Goal: Task Accomplishment & Management: Manage account settings

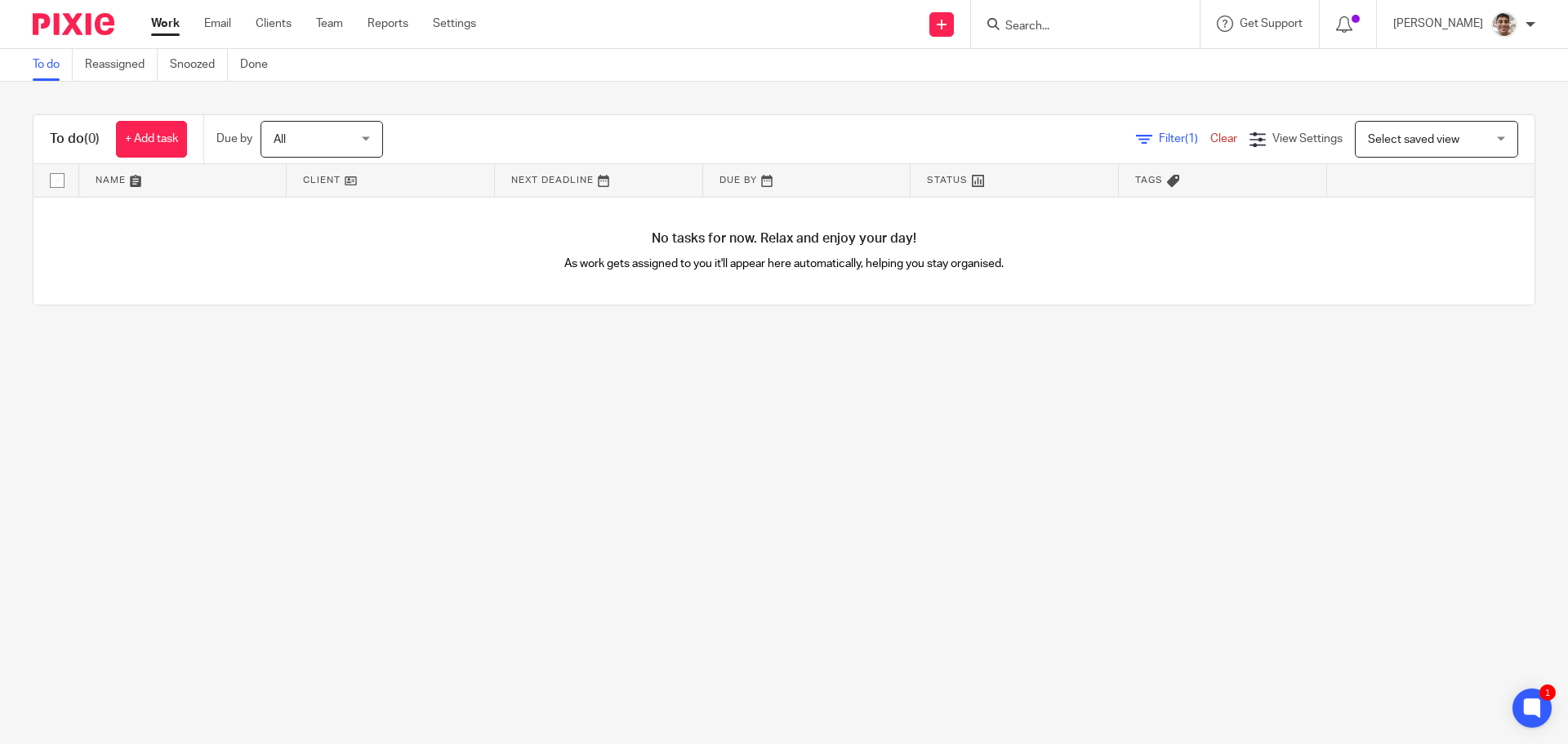
click at [1096, 27] on input "Search" at bounding box center [1078, 27] width 147 height 15
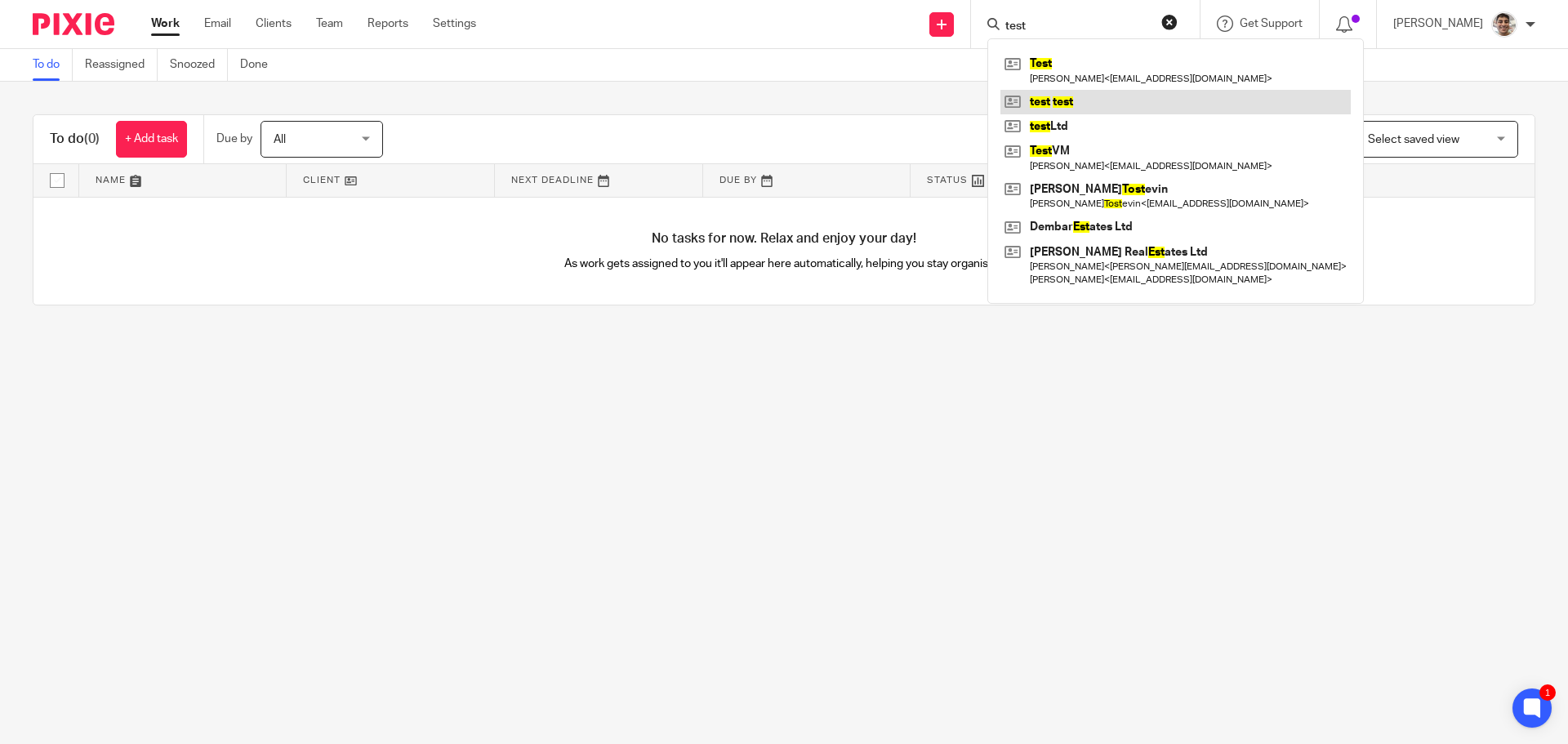
type input "test"
click at [1081, 106] on link at bounding box center [1176, 102] width 351 height 25
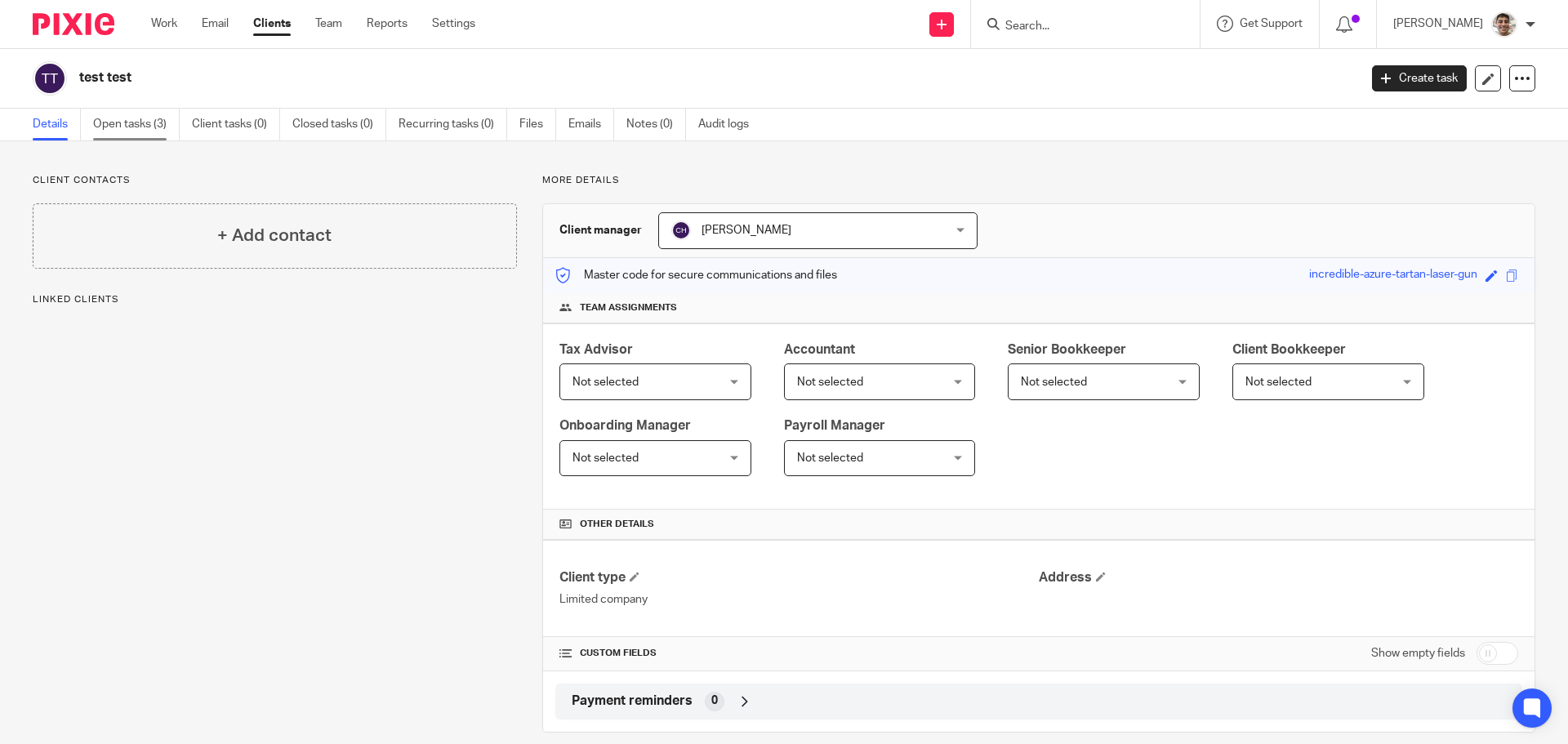
click at [129, 114] on link "Open tasks (3)" at bounding box center [136, 125] width 87 height 32
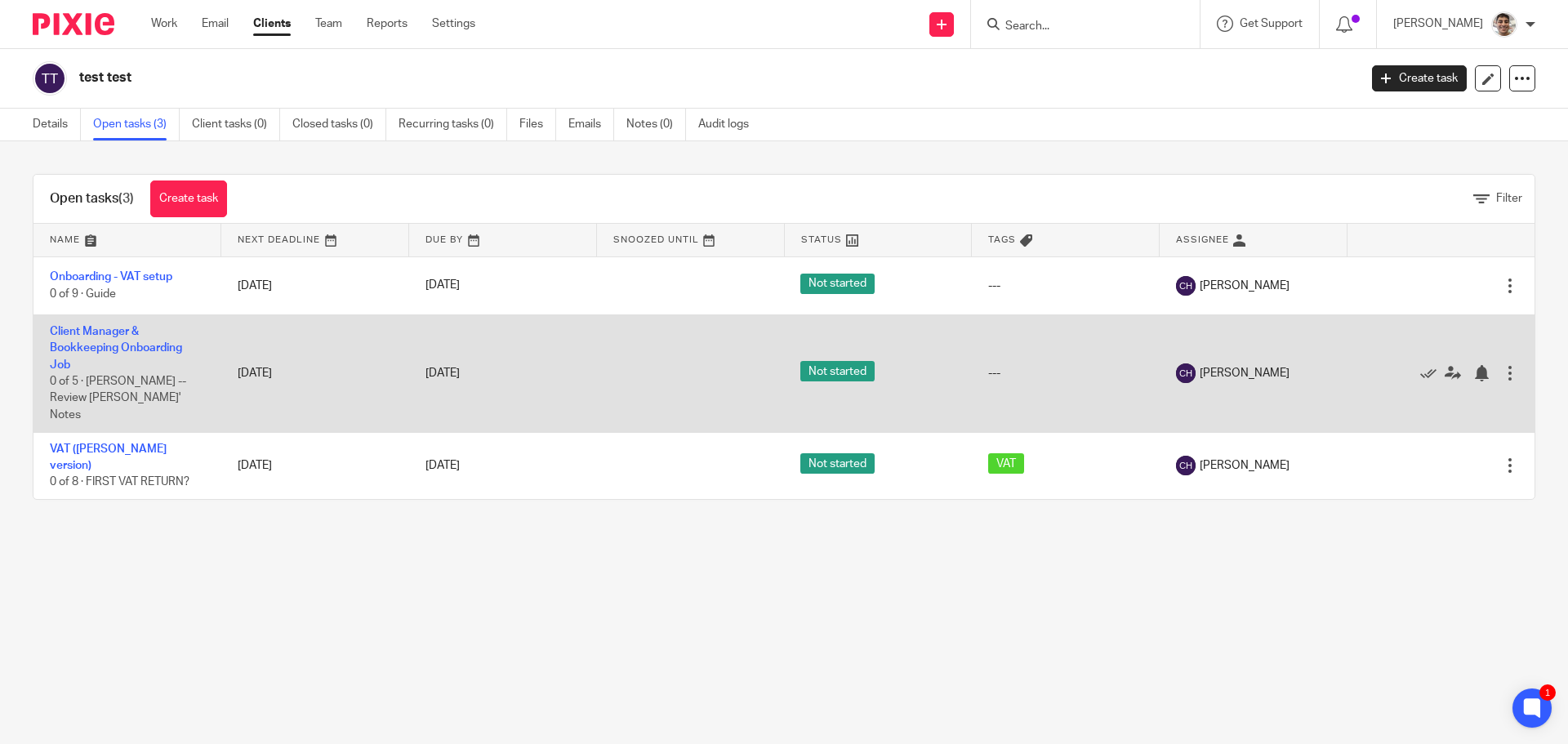
click at [118, 338] on td "Client Manager & Bookkeeping Onboarding Job 0 of 5 · CHLOE -- Review Chris' Not…" at bounding box center [127, 373] width 188 height 118
click at [118, 334] on link "Client Manager & Bookkeeping Onboarding Job" at bounding box center [115, 348] width 132 height 45
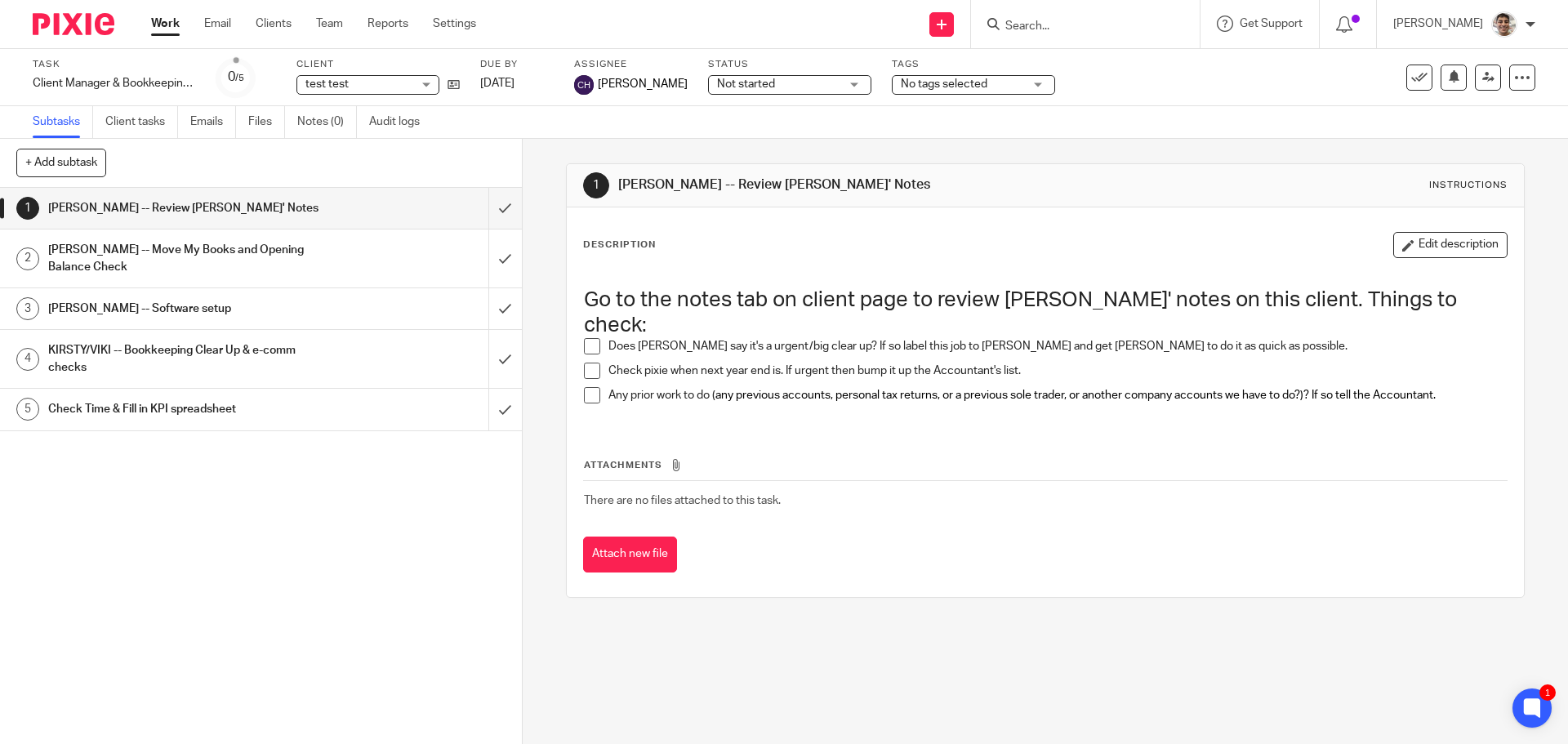
click at [345, 252] on div "CHLOE -- Move My Books and Opening Balance Check" at bounding box center [259, 258] width 424 height 42
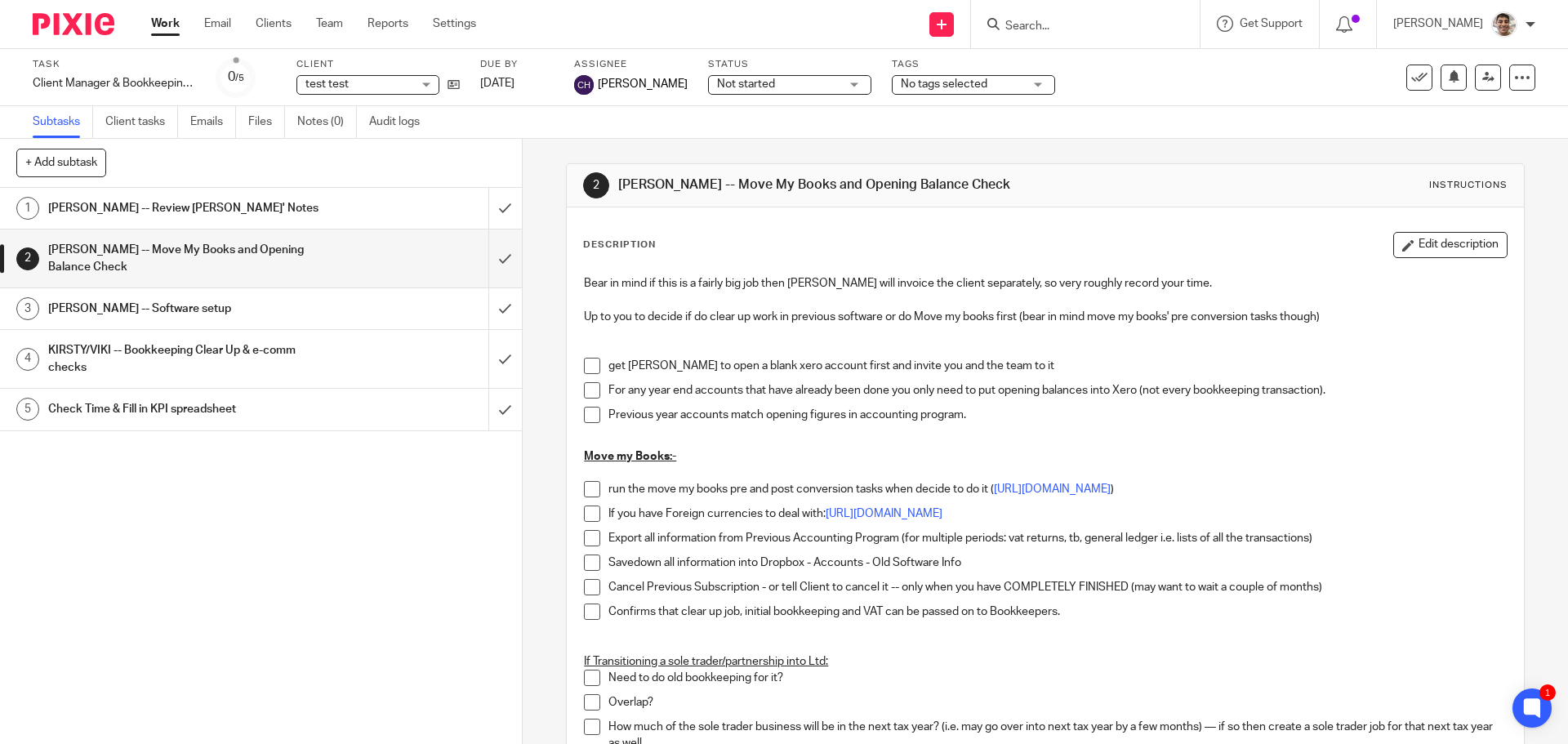
click at [326, 314] on div "[PERSON_NAME] -- Software setup" at bounding box center [259, 309] width 424 height 25
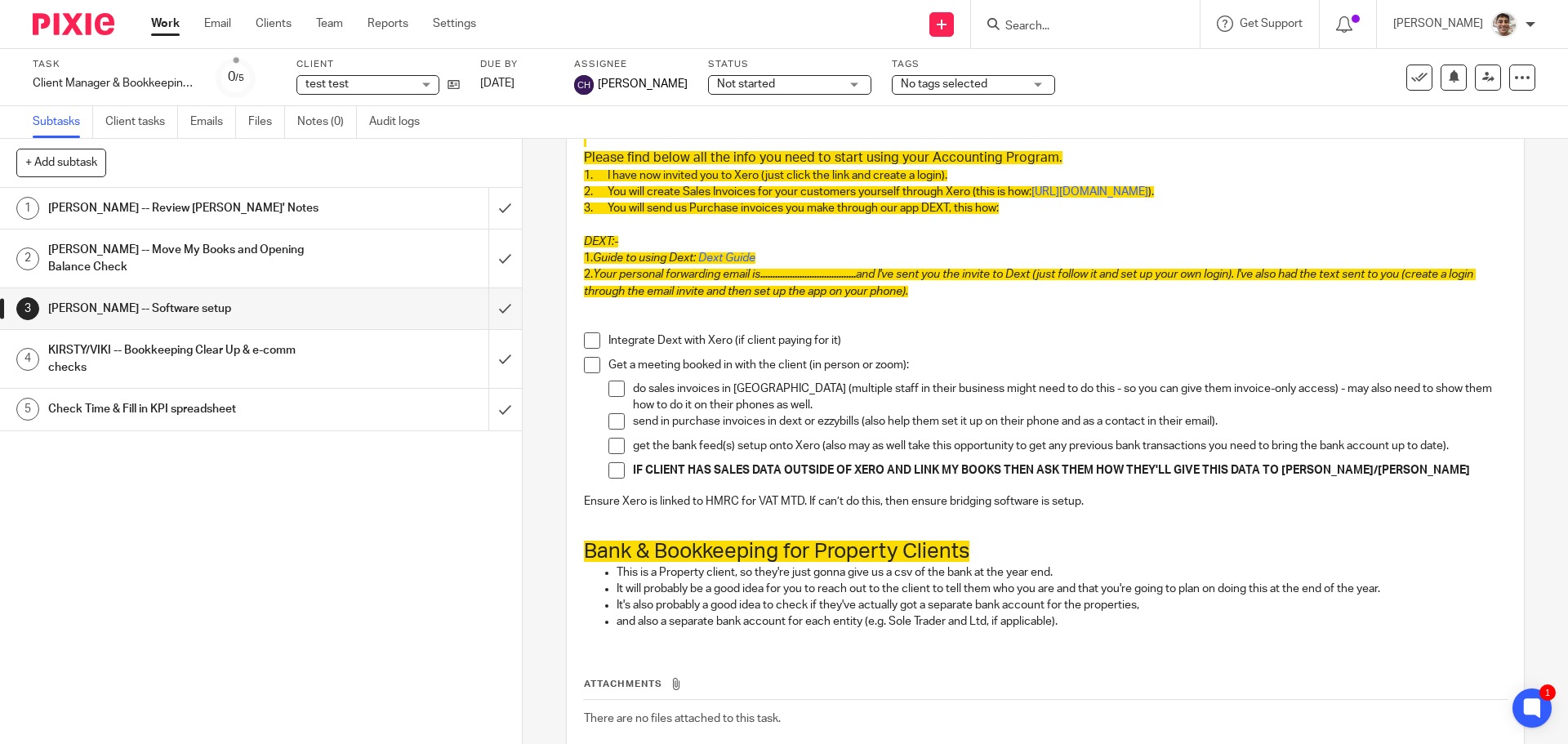
scroll to position [119, 0]
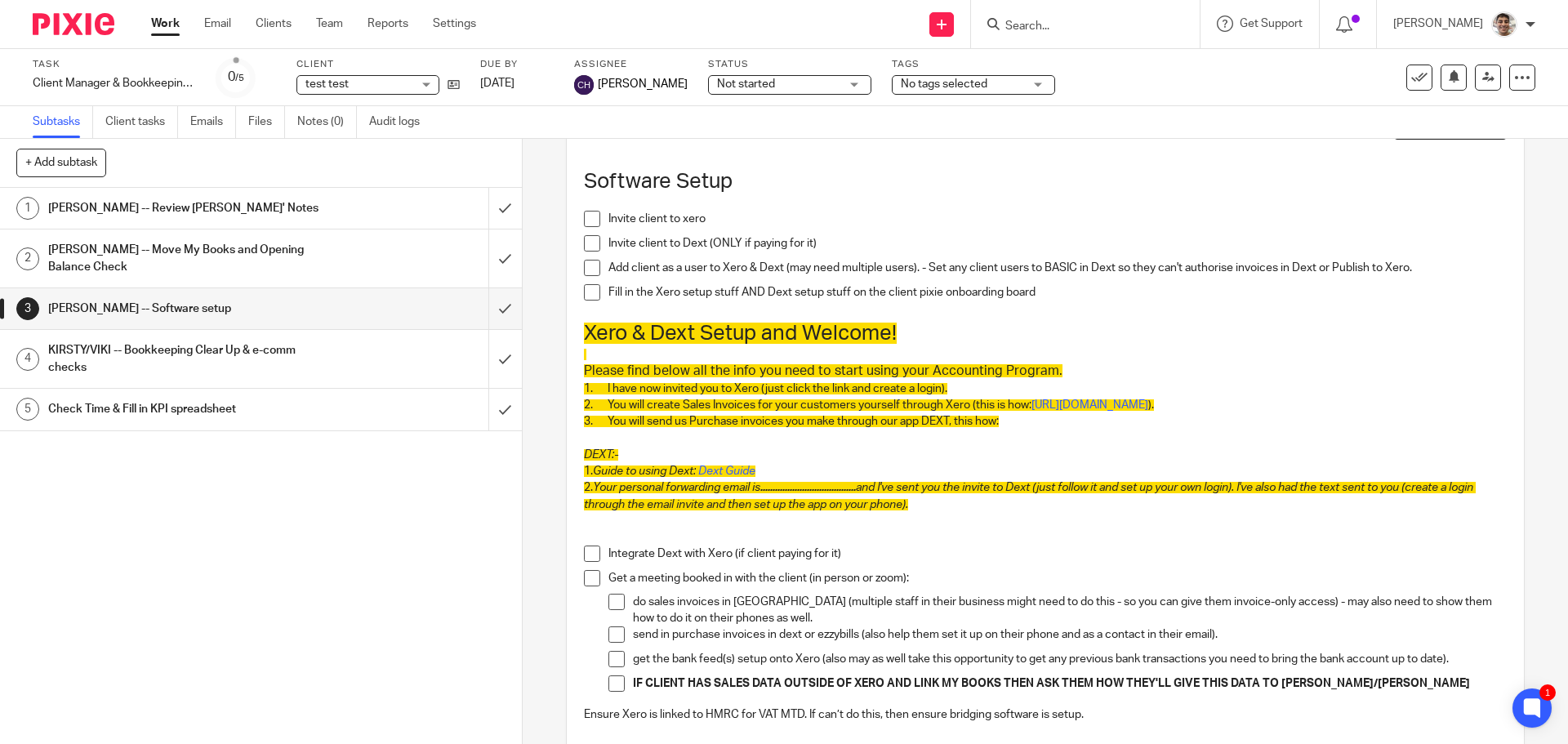
click at [276, 348] on h1 "KIRSTY/VIKI -- Bookkeeping Clear Up & e-comm checks" at bounding box center [189, 359] width 282 height 42
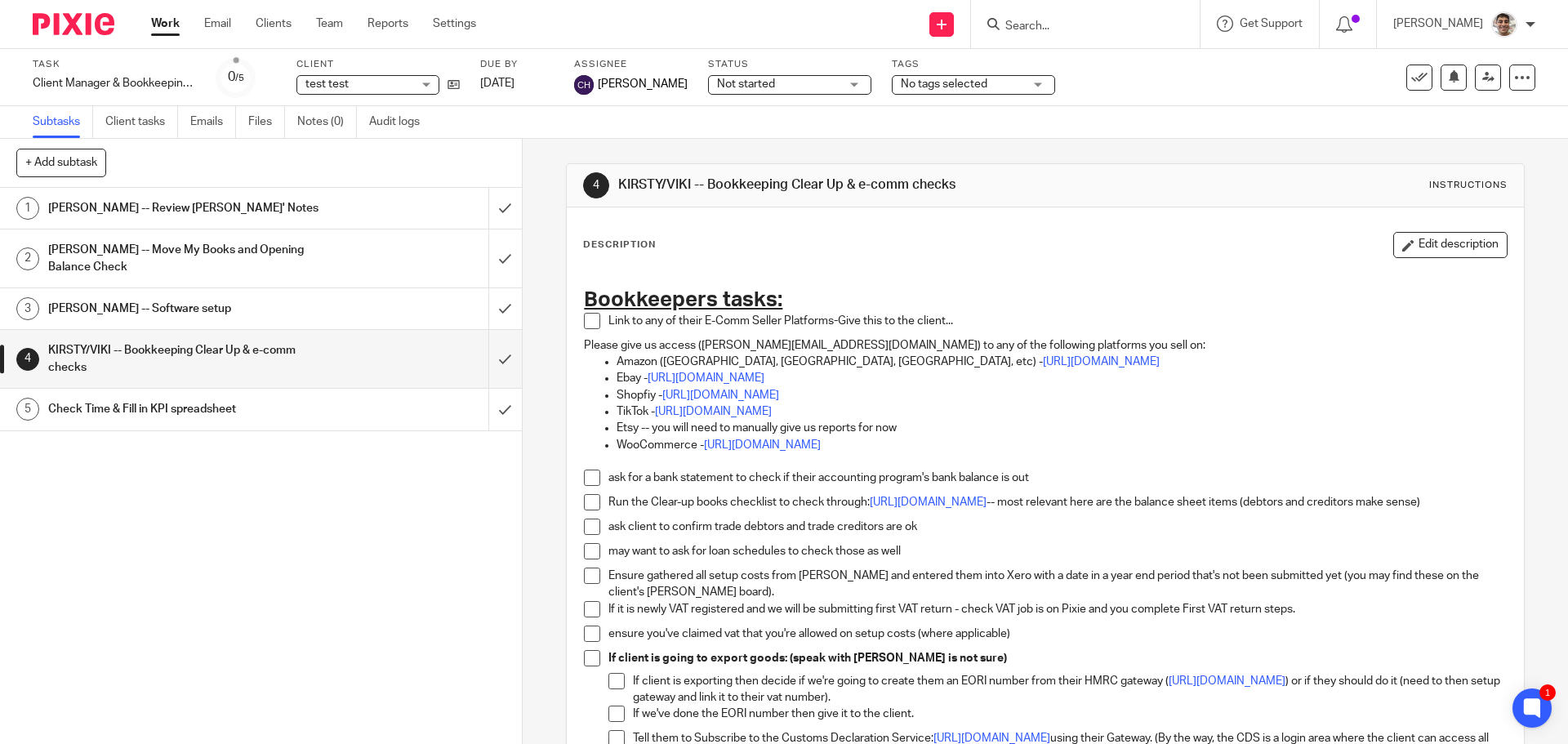
click at [348, 259] on div "[PERSON_NAME] -- Move My Books and Opening Balance Check" at bounding box center [259, 258] width 424 height 42
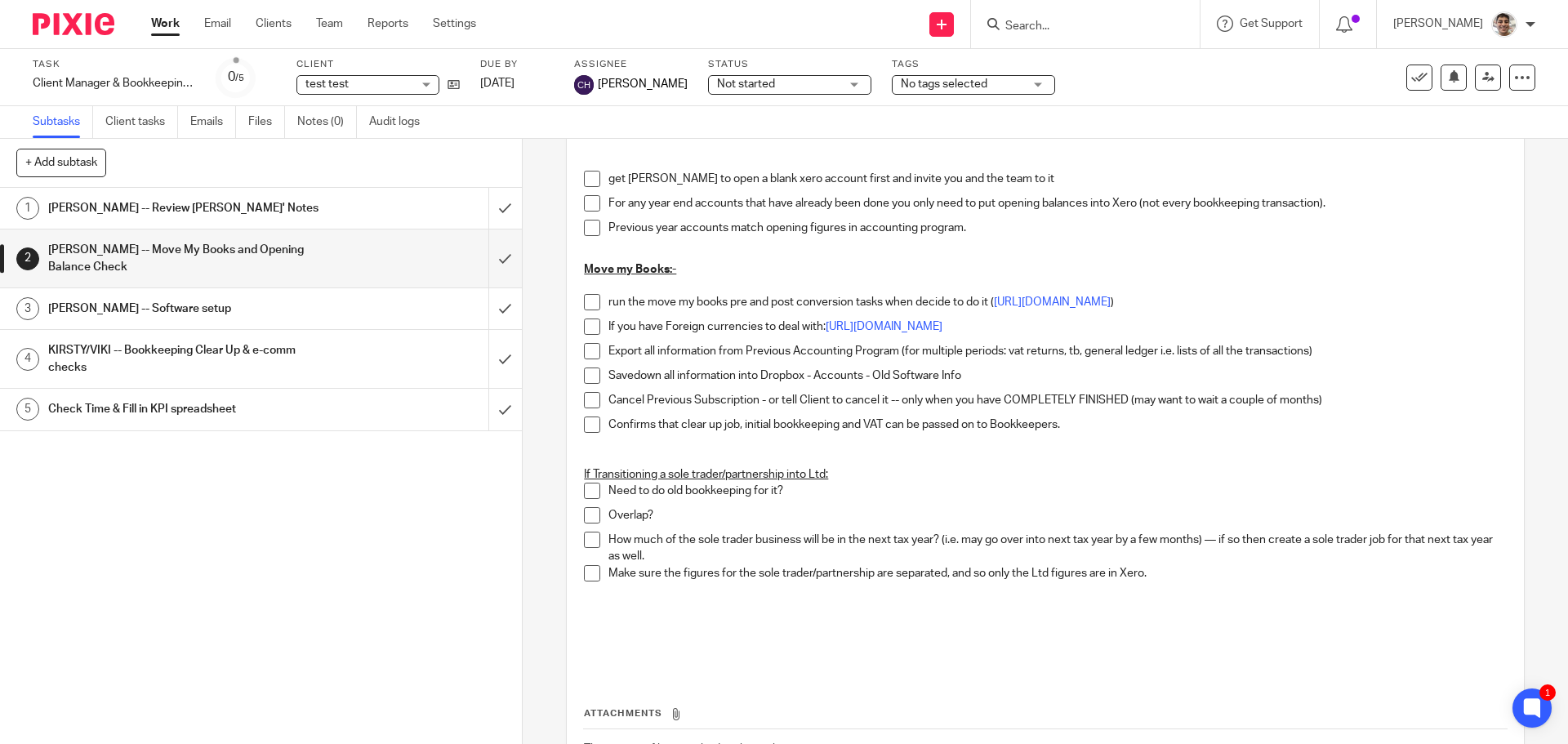
scroll to position [218, 0]
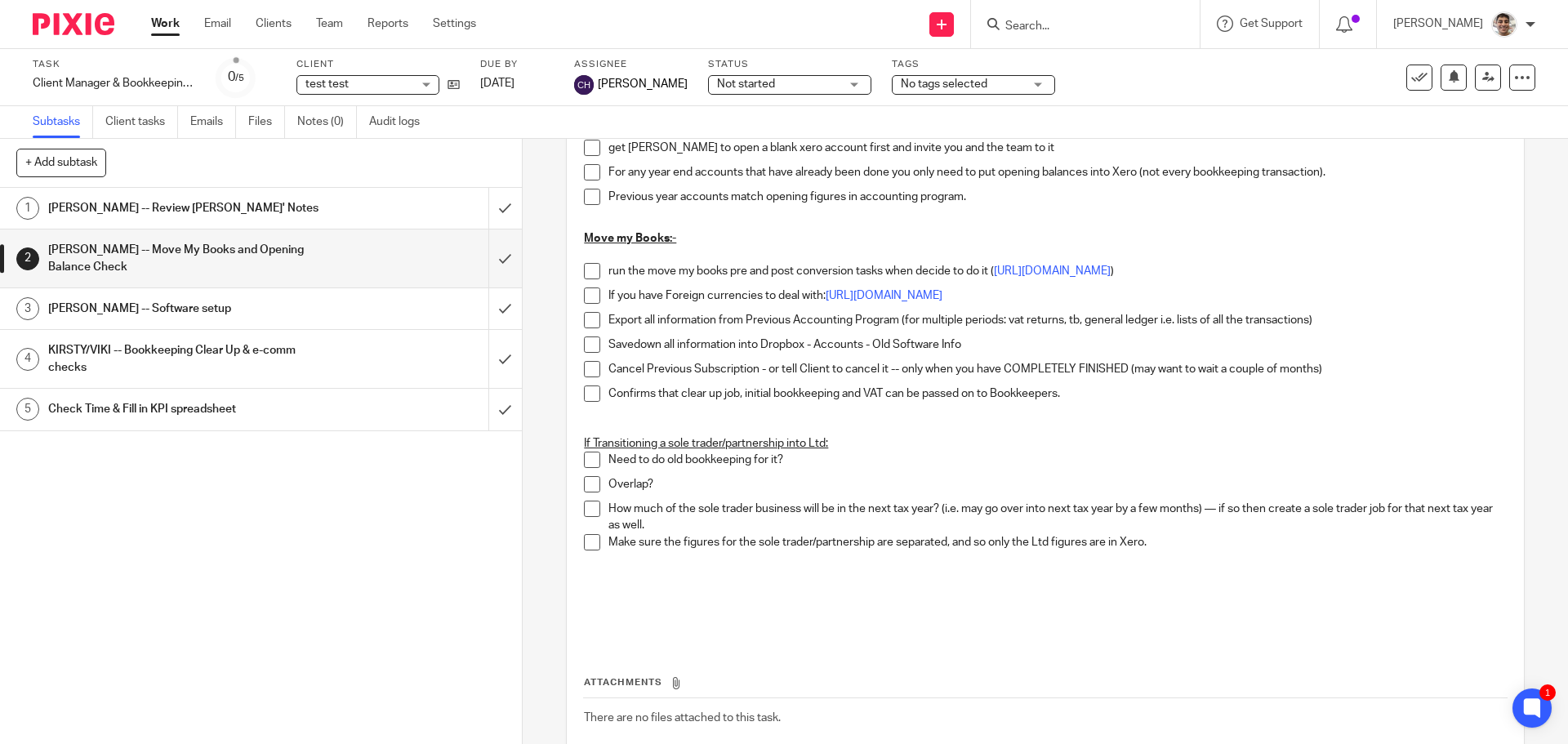
click at [740, 352] on p "Savedown all information into Dropbox - Accounts - Old Software Info" at bounding box center [1057, 345] width 898 height 16
click at [867, 342] on p "Savedown all information into Dropbox - Accounts - Old Software Info" at bounding box center [1057, 345] width 898 height 16
click at [1047, 345] on p "Savedown all information into Dropbox - Accounts - Old Software Info" at bounding box center [1057, 345] width 898 height 16
click at [998, 466] on p "Need to do old bookkeeping for it?" at bounding box center [1057, 460] width 898 height 16
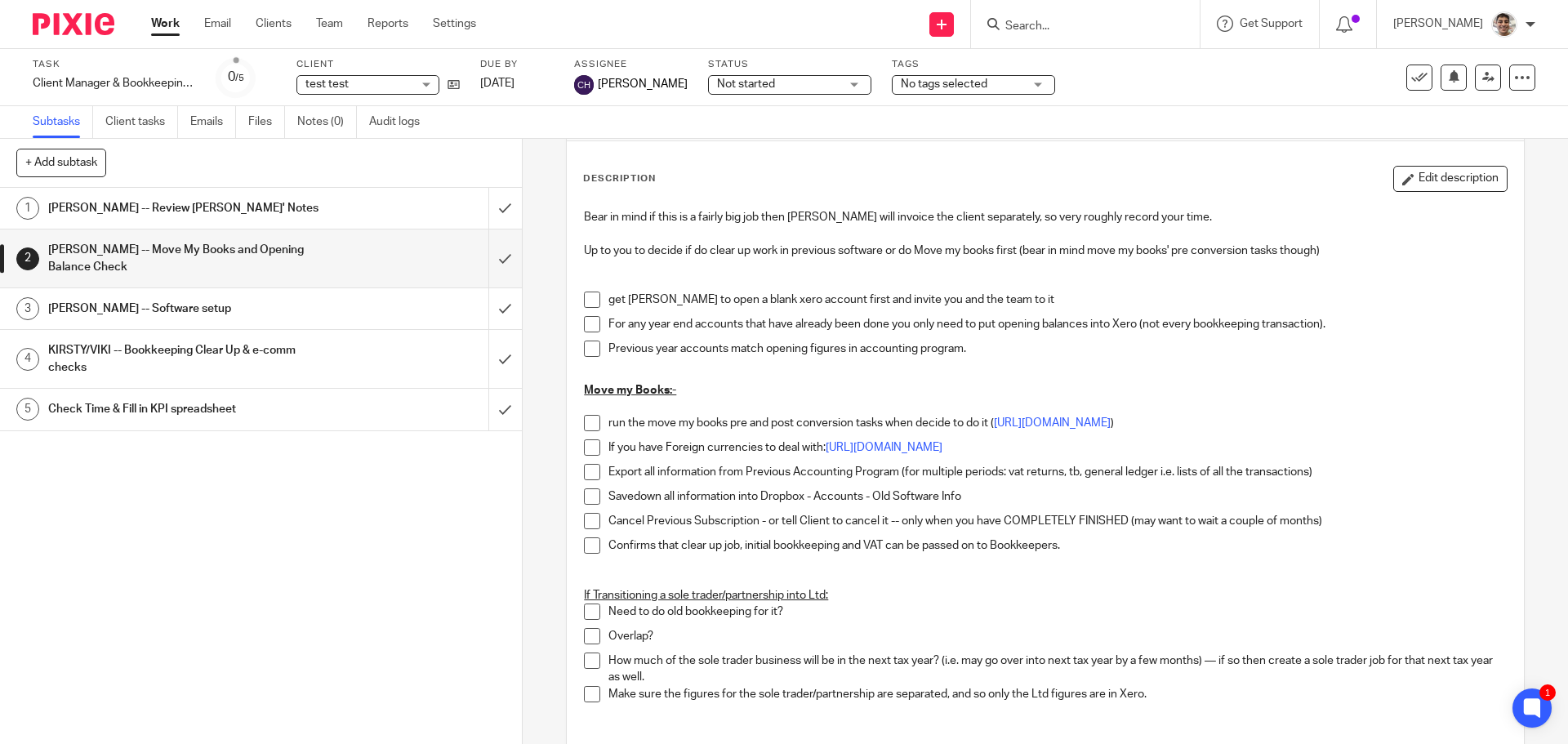
scroll to position [0, 0]
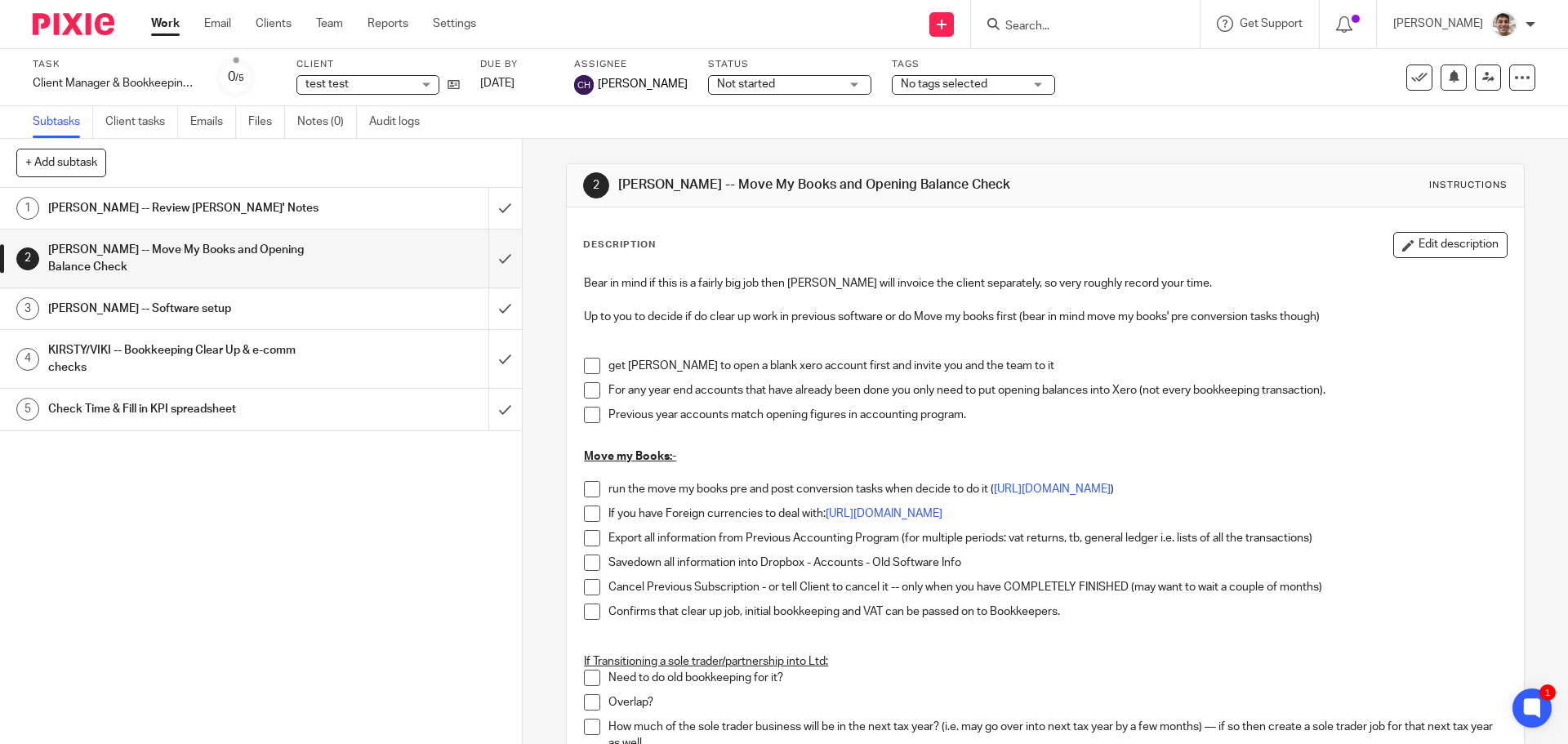
click at [216, 311] on h1 "JILL -- Software setup" at bounding box center [189, 309] width 282 height 25
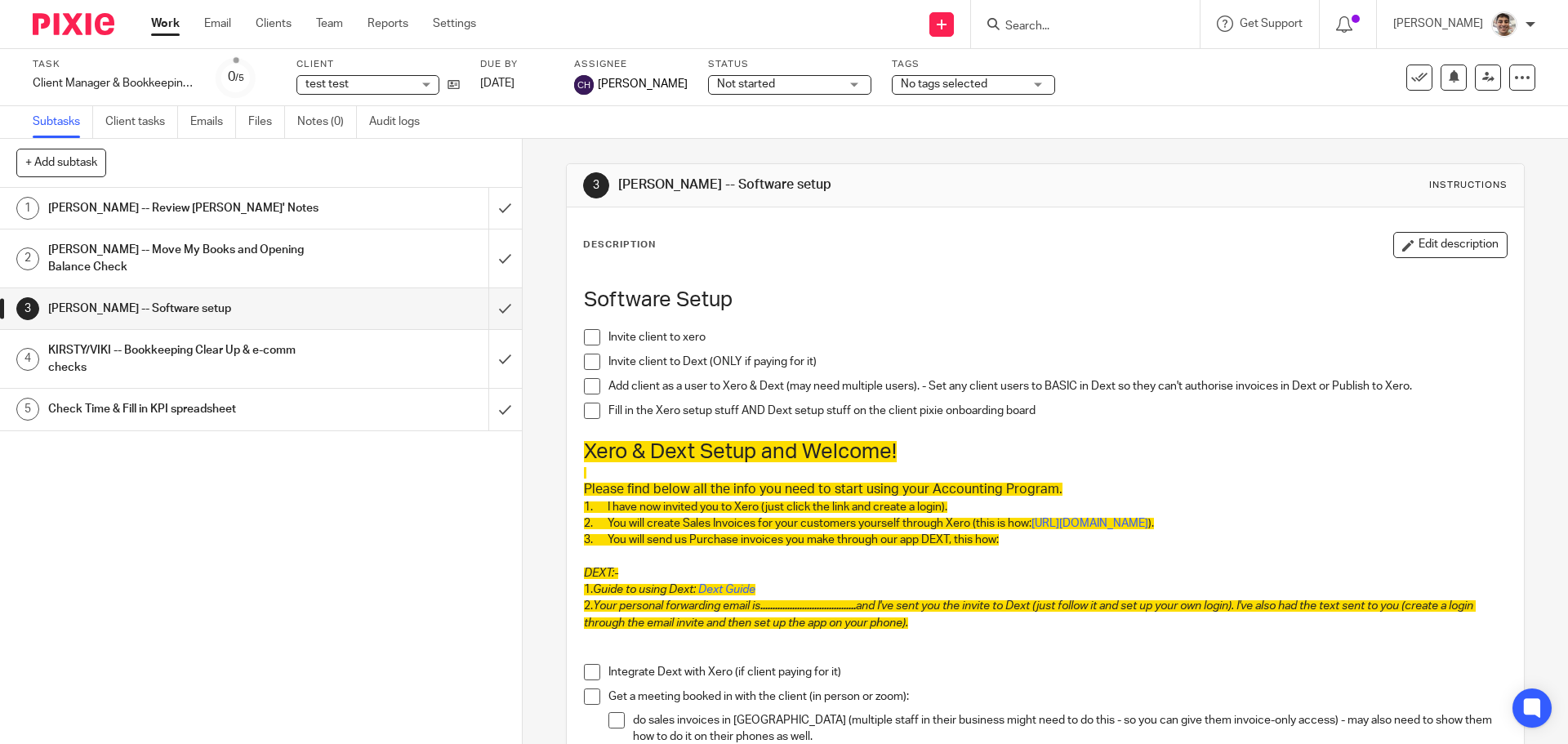
click at [283, 249] on h1 "[PERSON_NAME] -- Move My Books and Opening Balance Check" at bounding box center [189, 258] width 282 height 42
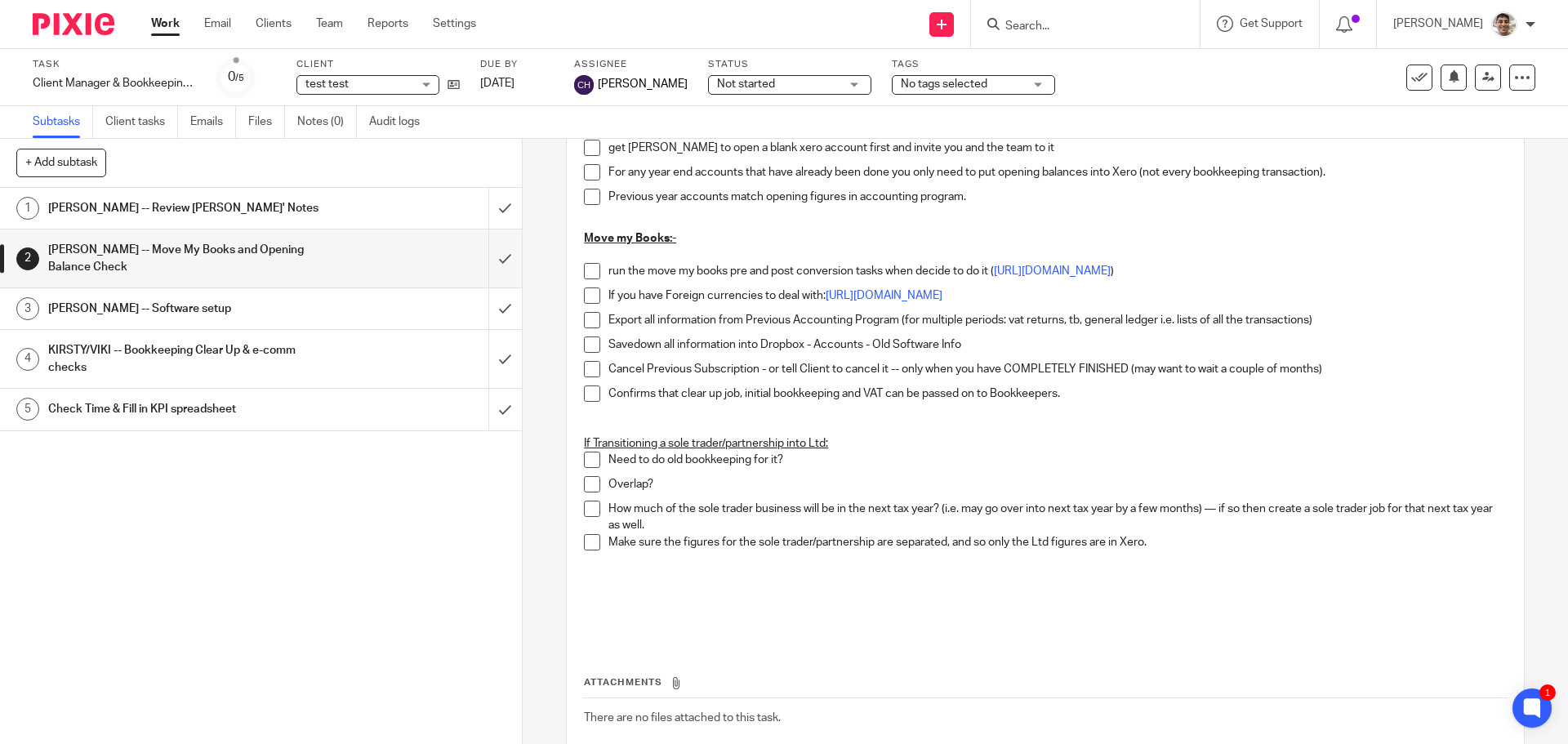
scroll to position [109, 0]
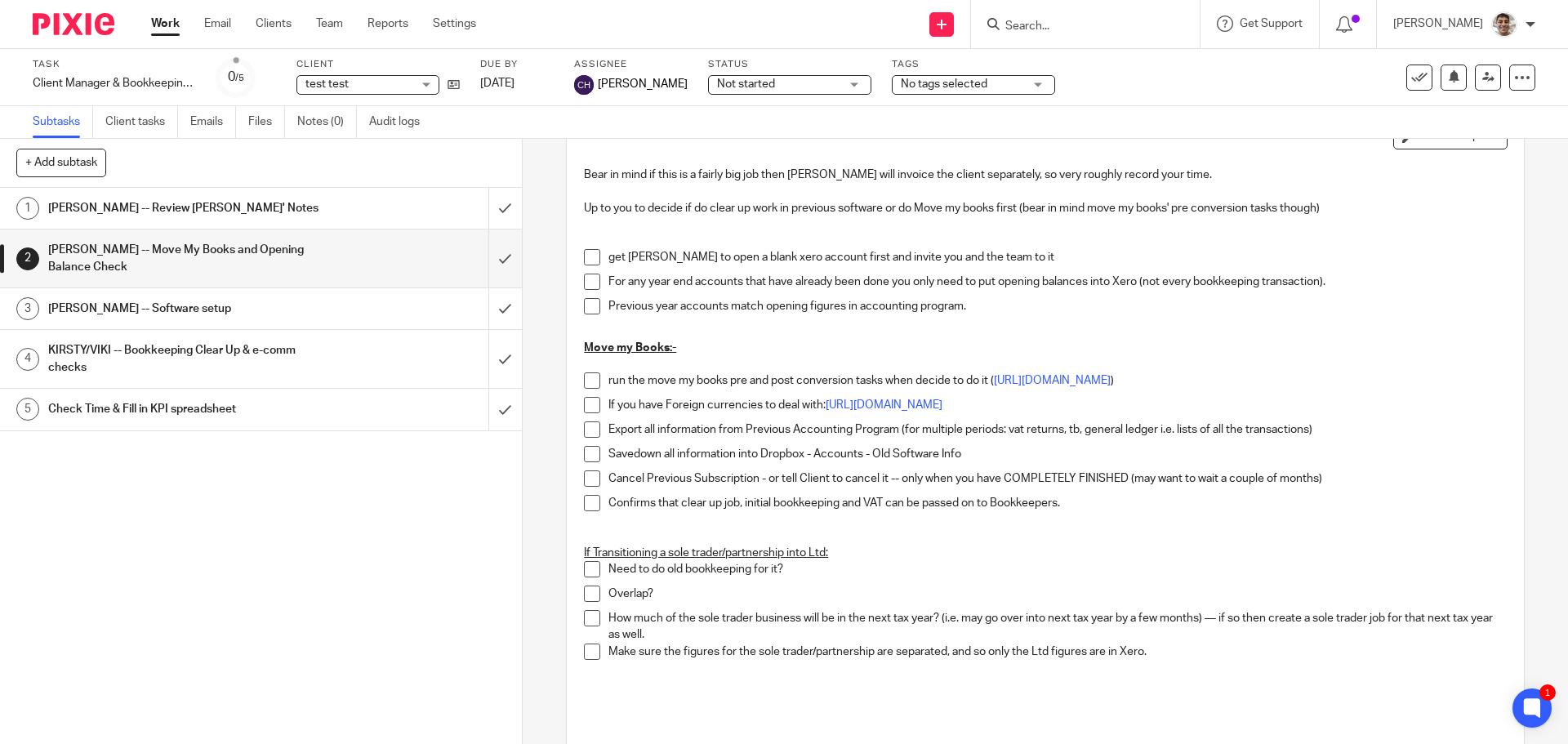
click at [381, 546] on div "1 [PERSON_NAME] -- Review [PERSON_NAME]' Notes 2 [PERSON_NAME] -- Move My Books…" at bounding box center [261, 466] width 522 height 556
click at [385, 554] on div "1 CHLOE -- Review Chris' Notes 2 CHLOE -- Move My Books and Opening Balance Che…" at bounding box center [261, 466] width 522 height 556
click at [1111, 379] on link "https://www.movemybooks.co.uk/post-conversion-tasks-xero" at bounding box center [1053, 380] width 117 height 12
click at [399, 516] on div "1 CHLOE -- Review Chris' Notes 2 CHLOE -- Move My Books and Opening Balance Che…" at bounding box center [261, 466] width 522 height 556
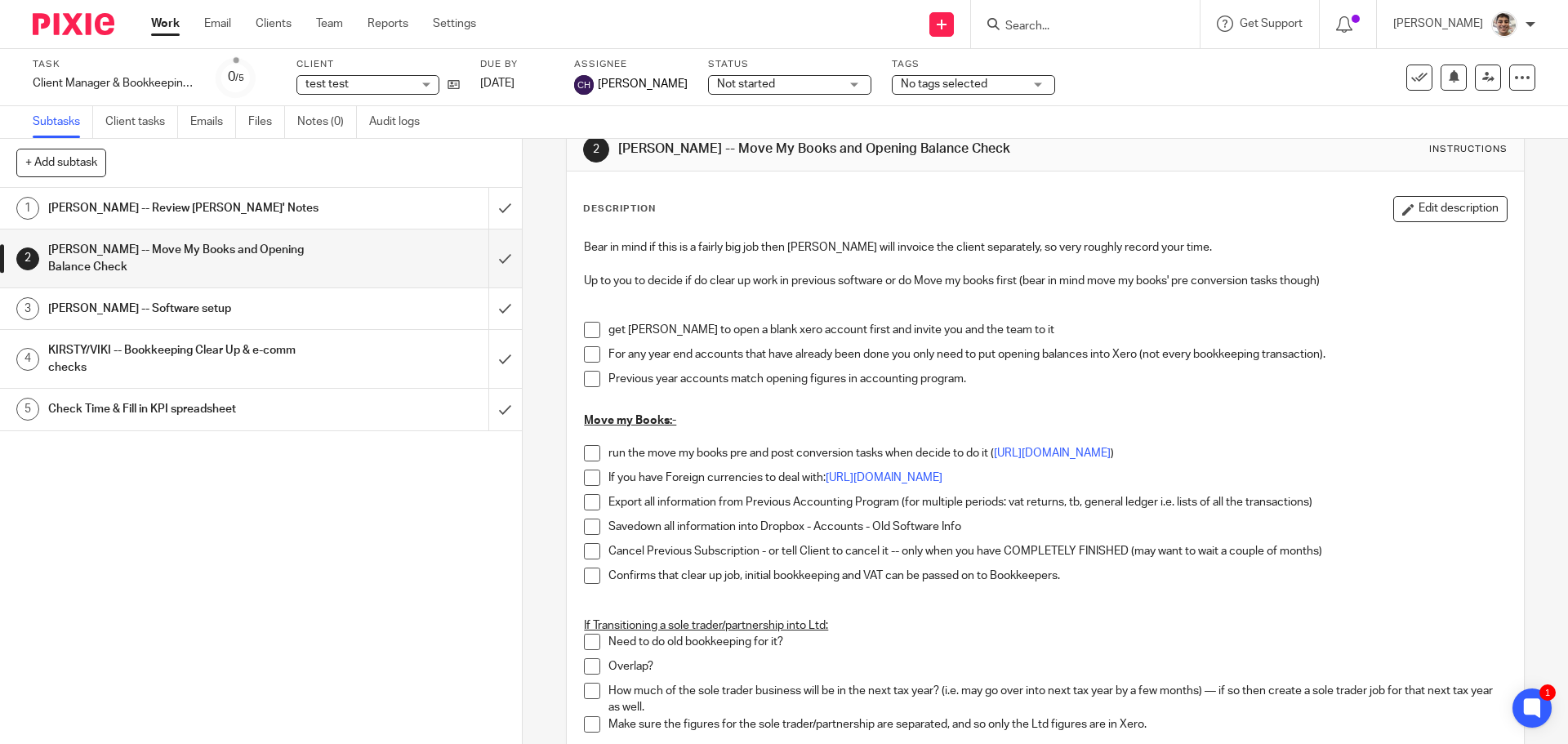
scroll to position [0, 0]
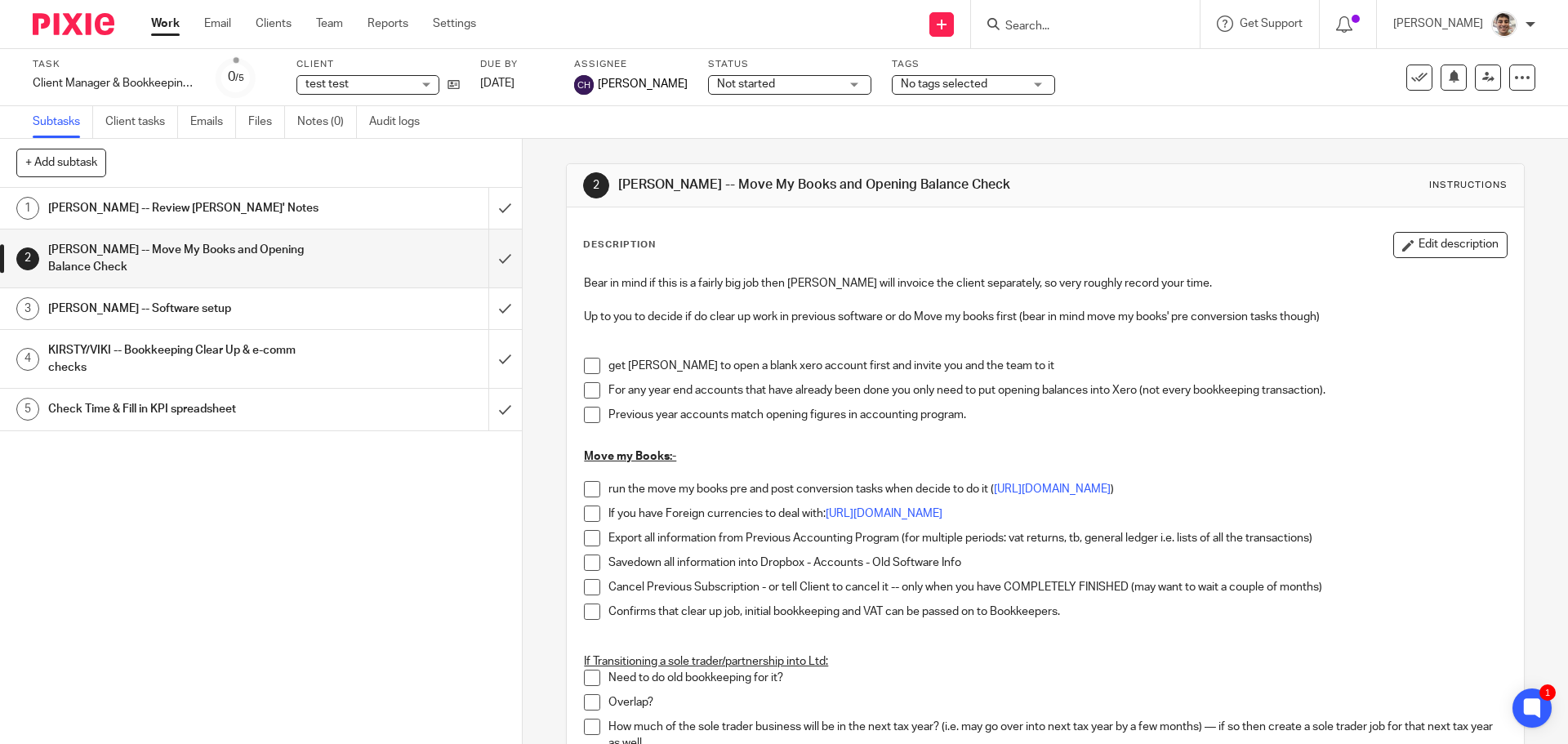
click at [420, 608] on div "1 CHLOE -- Review Chris' Notes 2 CHLOE -- Move My Books and Opening Balance Che…" at bounding box center [261, 466] width 522 height 556
click at [298, 560] on div "1 CHLOE -- Review Chris' Notes 2 CHLOE -- Move My Books and Opening Balance Che…" at bounding box center [261, 466] width 522 height 556
click at [214, 302] on h1 "[PERSON_NAME] -- Software setup" at bounding box center [189, 309] width 282 height 25
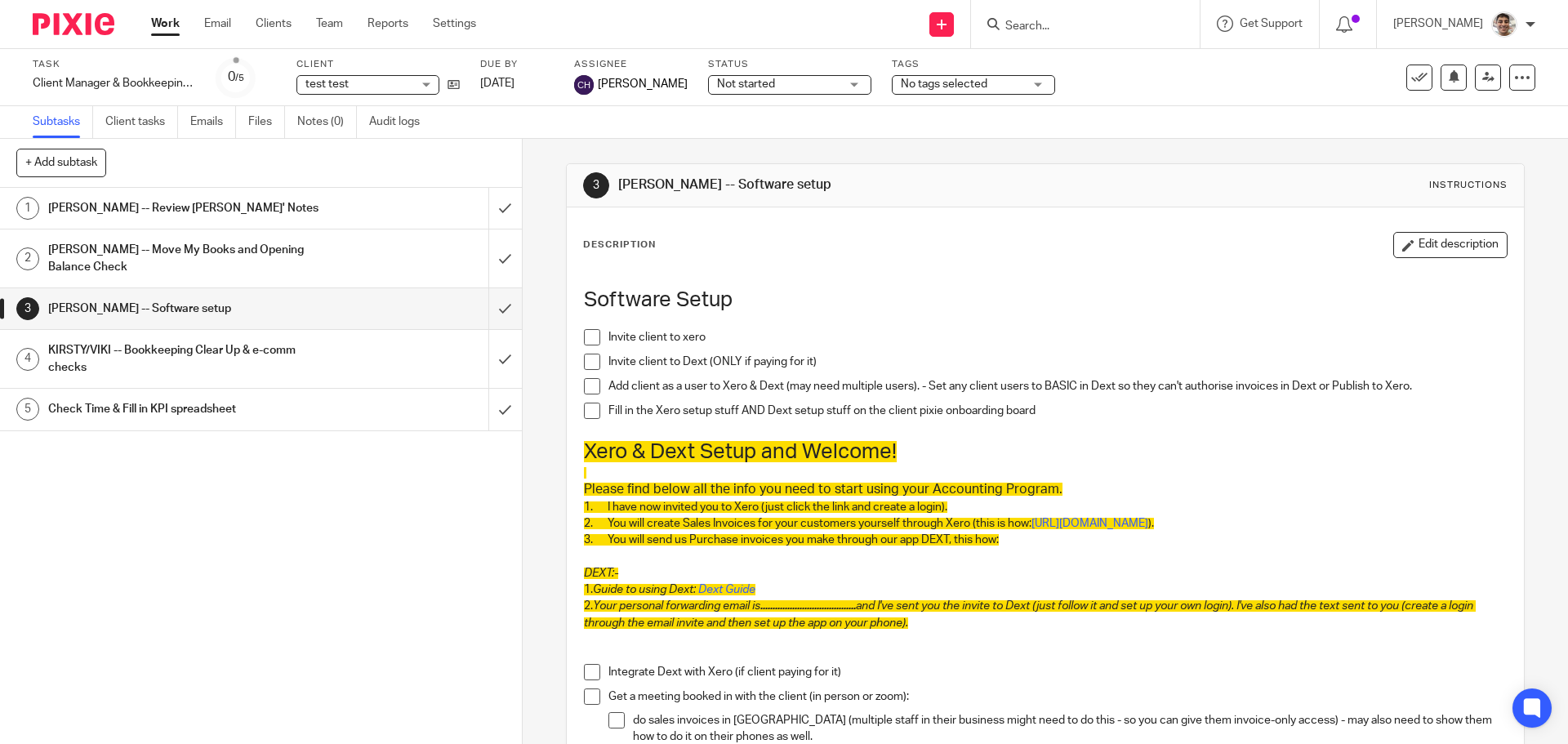
click at [419, 560] on div "1 CHLOE -- Review Chris' Notes 2 CHLOE -- Move My Books and Opening Balance Che…" at bounding box center [261, 466] width 522 height 556
click at [388, 562] on div "1 CHLOE -- Review Chris' Notes 2 CHLOE -- Move My Books and Opening Balance Che…" at bounding box center [261, 466] width 522 height 556
click at [869, 456] on span "Xero & Dext Setup and Welcome!" at bounding box center [740, 452] width 313 height 21
click at [945, 454] on h1 "Xero & Dext Setup and Welcome!" at bounding box center [1046, 452] width 923 height 26
drag, startPoint x: 580, startPoint y: 447, endPoint x: 975, endPoint y: 645, distance: 441.8
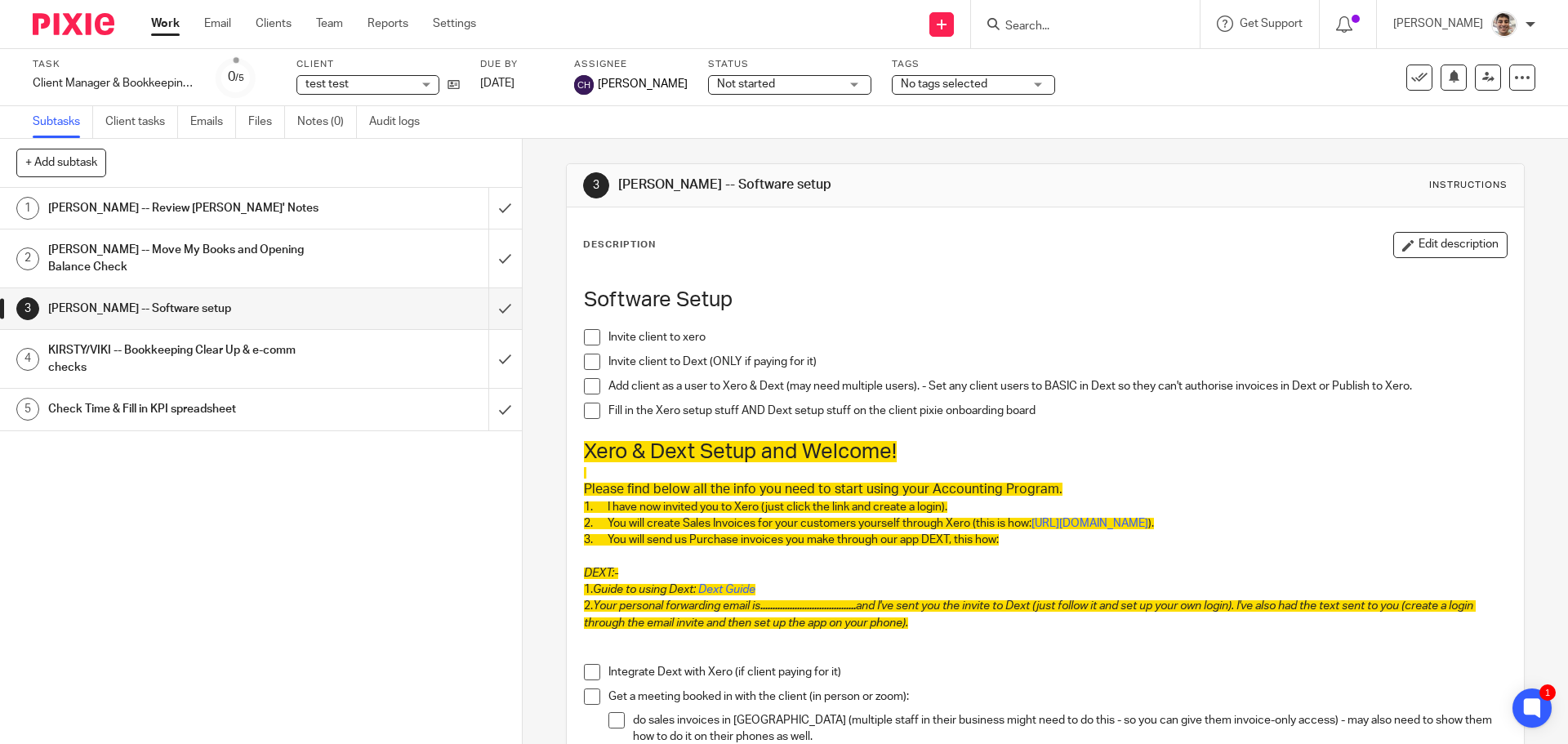
click at [975, 645] on div "Software Setup Invite client to xero Invite client to Dext (ONLY if paying for …" at bounding box center [1045, 621] width 938 height 708
click at [1030, 632] on p "2. Your personal forwarding email is ....................................... an…" at bounding box center [1046, 615] width 923 height 34
click at [1101, 632] on p "2. Your personal forwarding email is ....................................... an…" at bounding box center [1046, 615] width 923 height 34
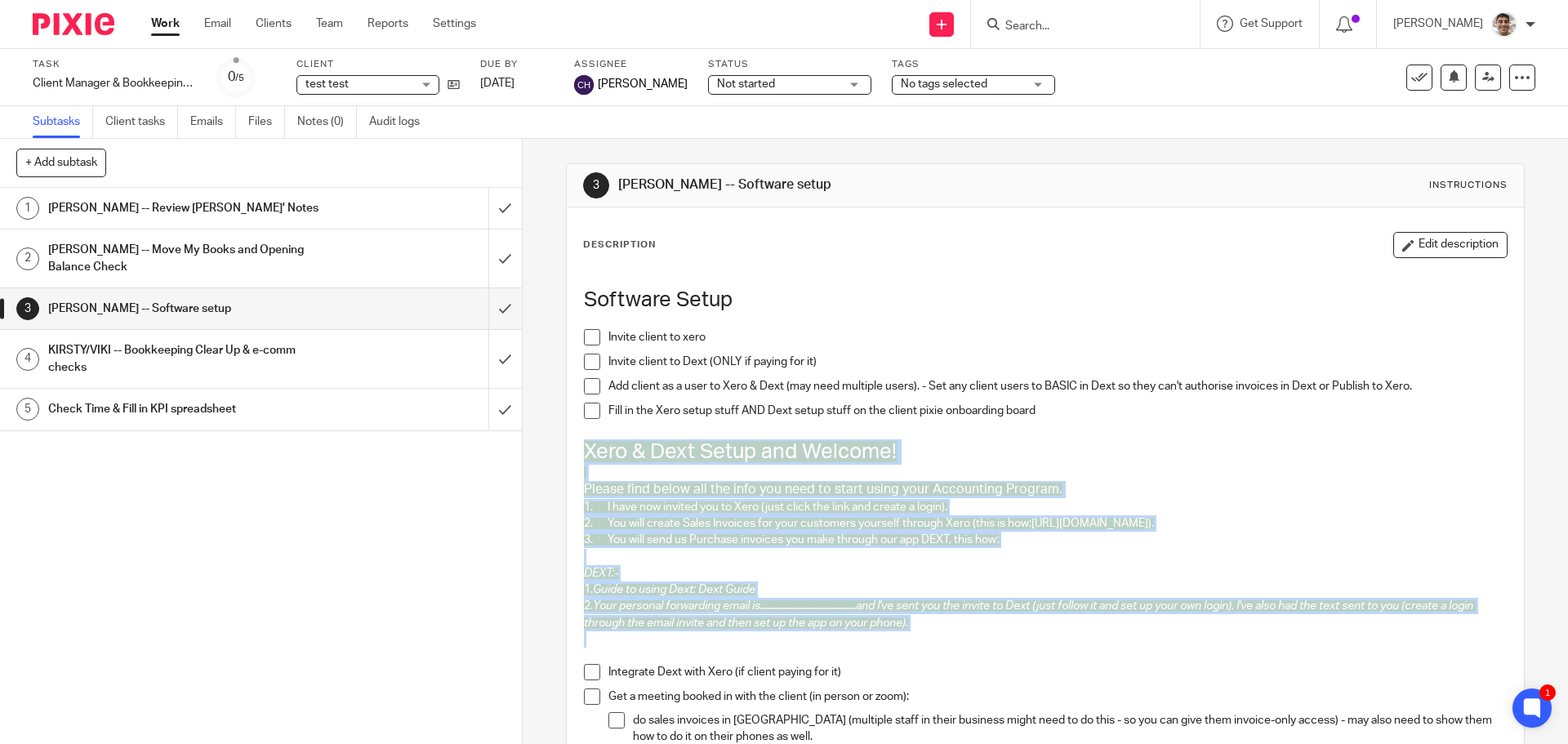
drag, startPoint x: 577, startPoint y: 455, endPoint x: 981, endPoint y: 658, distance: 452.1
click at [981, 658] on div "Software Setup Invite client to xero Invite client to Dext (ONLY if paying for …" at bounding box center [1045, 621] width 938 height 708
click at [1016, 632] on p "2. Your personal forwarding email is ....................................... an…" at bounding box center [1046, 615] width 923 height 34
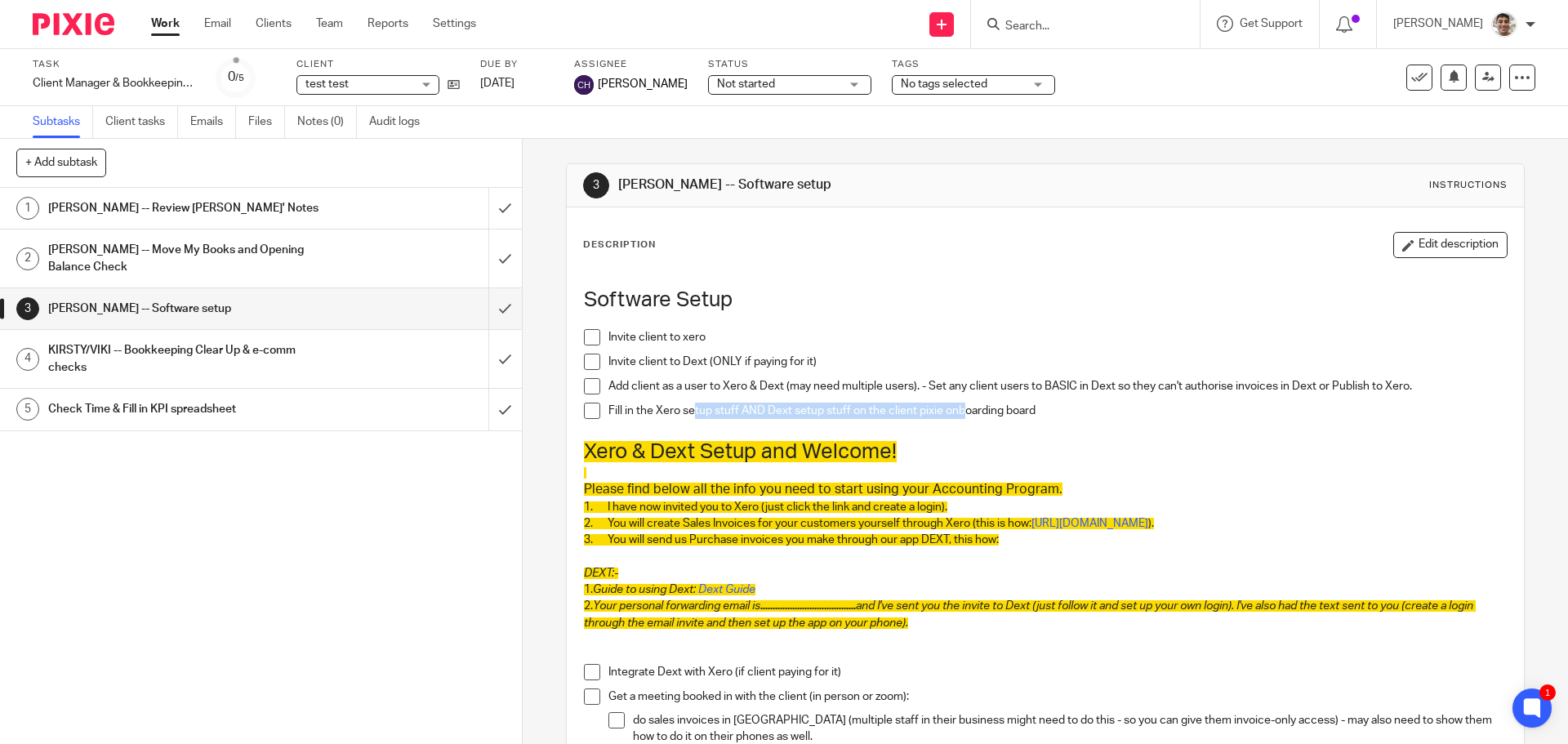
drag, startPoint x: 691, startPoint y: 409, endPoint x: 960, endPoint y: 410, distance: 269.0
click at [960, 410] on p "Fill in the Xero setup stuff AND Dext setup stuff on the client pixie onboardin…" at bounding box center [1057, 411] width 898 height 16
click at [997, 408] on p "Fill in the Xero setup stuff AND Dext setup stuff on the client pixie onboardin…" at bounding box center [1057, 411] width 898 height 16
click at [1070, 407] on p "Fill in the Xero setup stuff AND Dext setup stuff on the client pixie onboardin…" at bounding box center [1057, 411] width 898 height 16
drag, startPoint x: 604, startPoint y: 411, endPoint x: 1031, endPoint y: 415, distance: 427.0
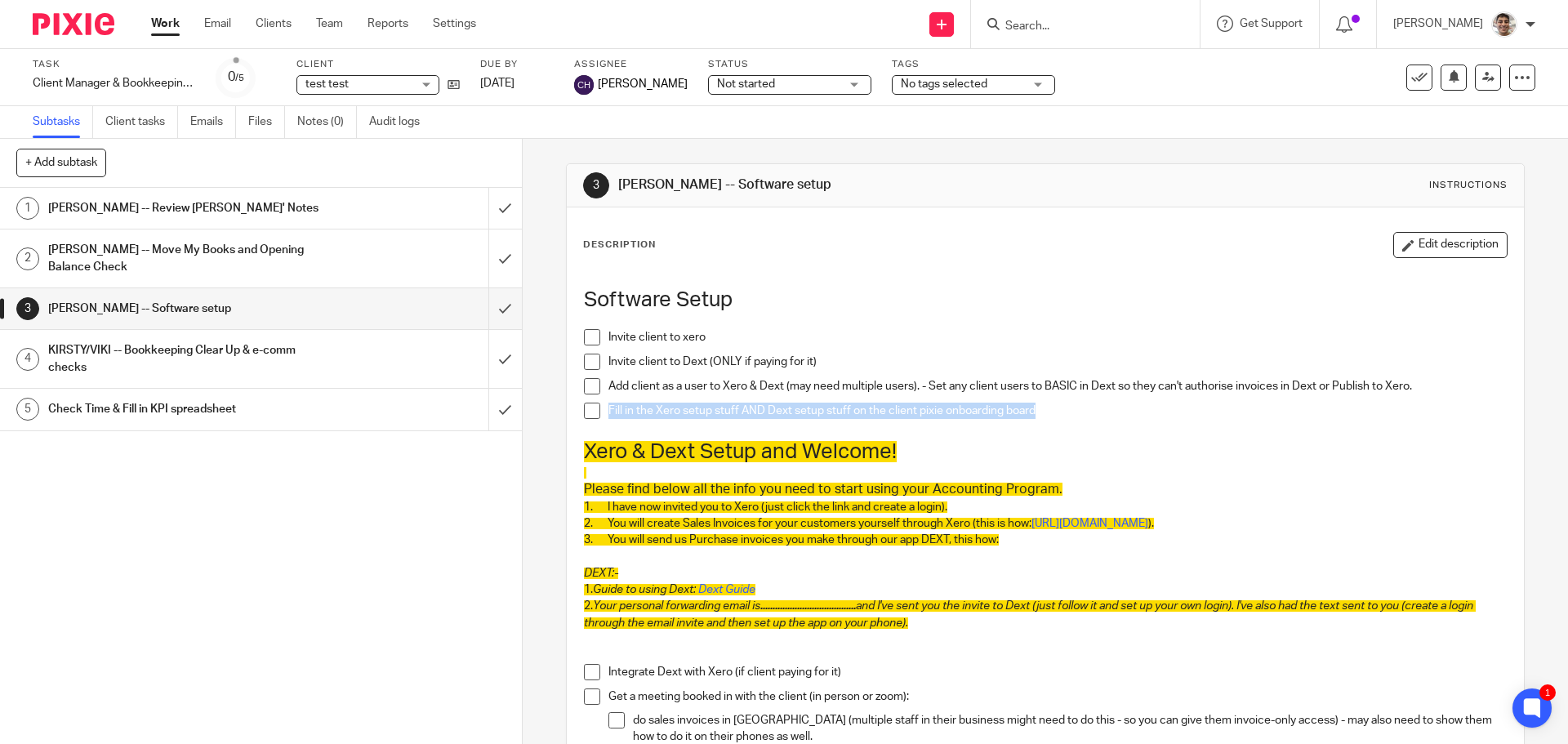
click at [1031, 415] on p "Fill in the Xero setup stuff AND Dext setup stuff on the client pixie onboardin…" at bounding box center [1057, 411] width 898 height 16
click at [1108, 418] on p "Fill in the Xero setup stuff AND Dext setup stuff on the client pixie onboardin…" at bounding box center [1057, 411] width 898 height 16
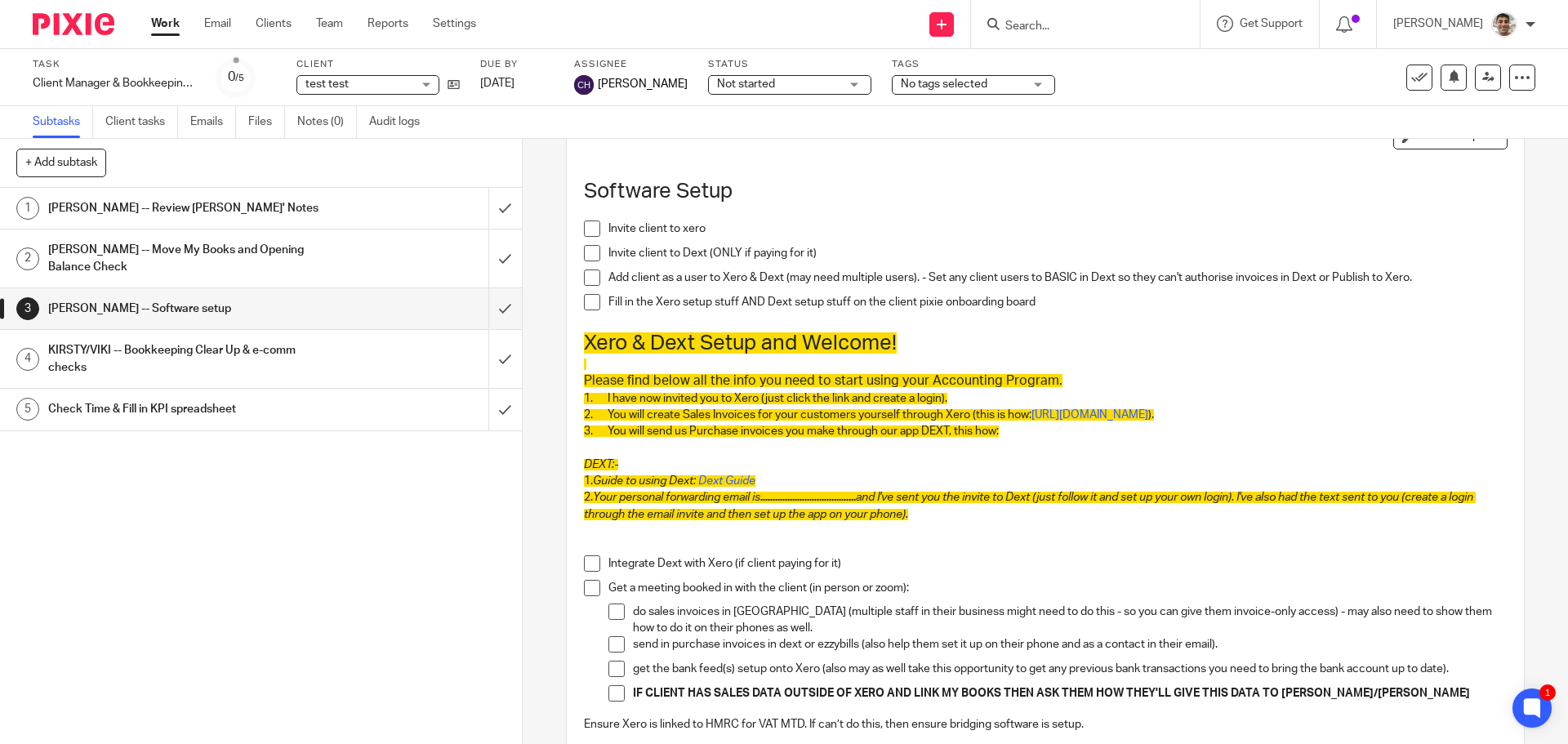
click at [924, 401] on span "1. I have now invited you to Xero (just click the link and create a login)." at bounding box center [766, 399] width 364 height 12
click at [1034, 375] on span "Please find below all the info you need to start using your Accounting Program." at bounding box center [823, 381] width 479 height 13
click at [1117, 375] on h3 "Please find below all the info you need to start using your Accounting Program." at bounding box center [1046, 381] width 923 height 17
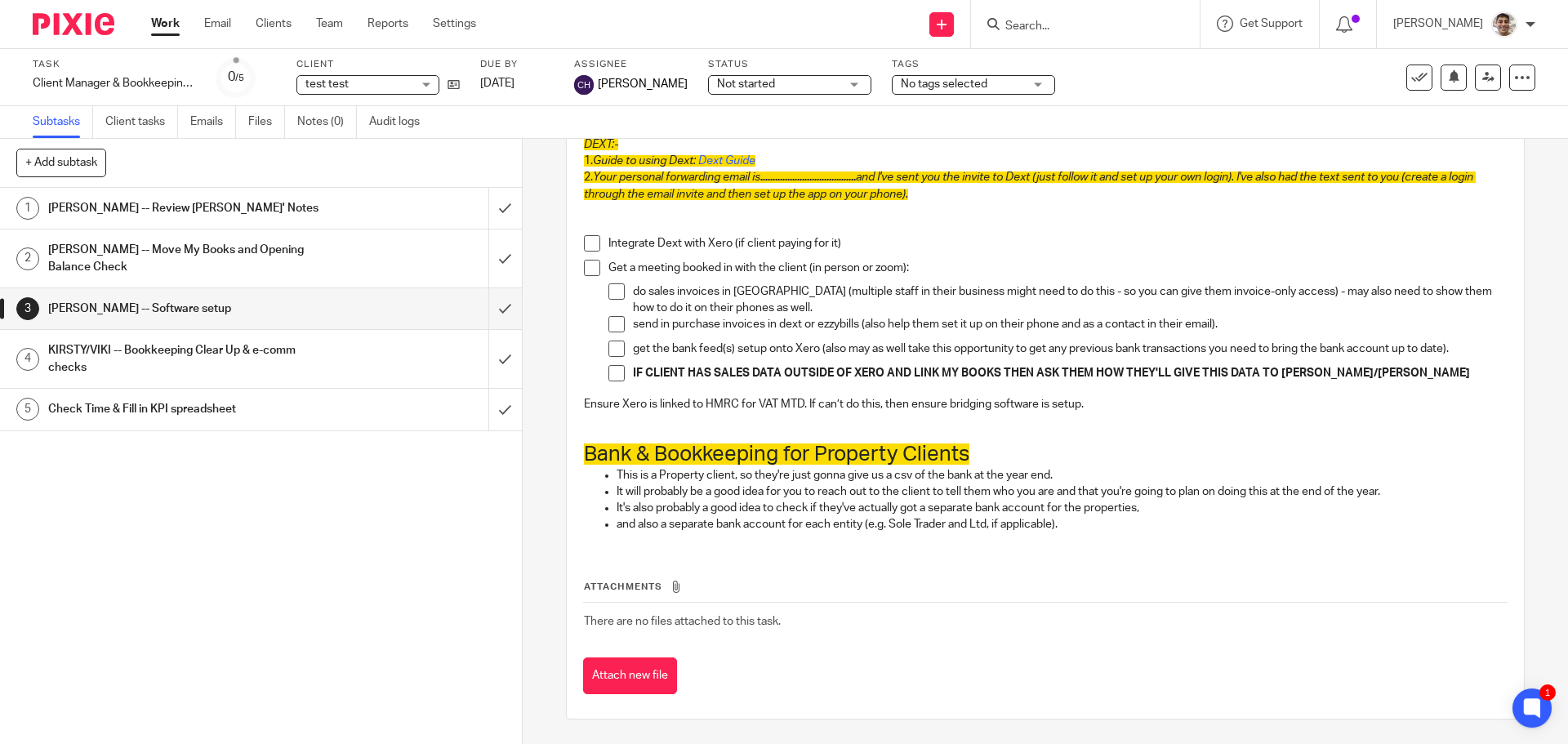
scroll to position [0, 0]
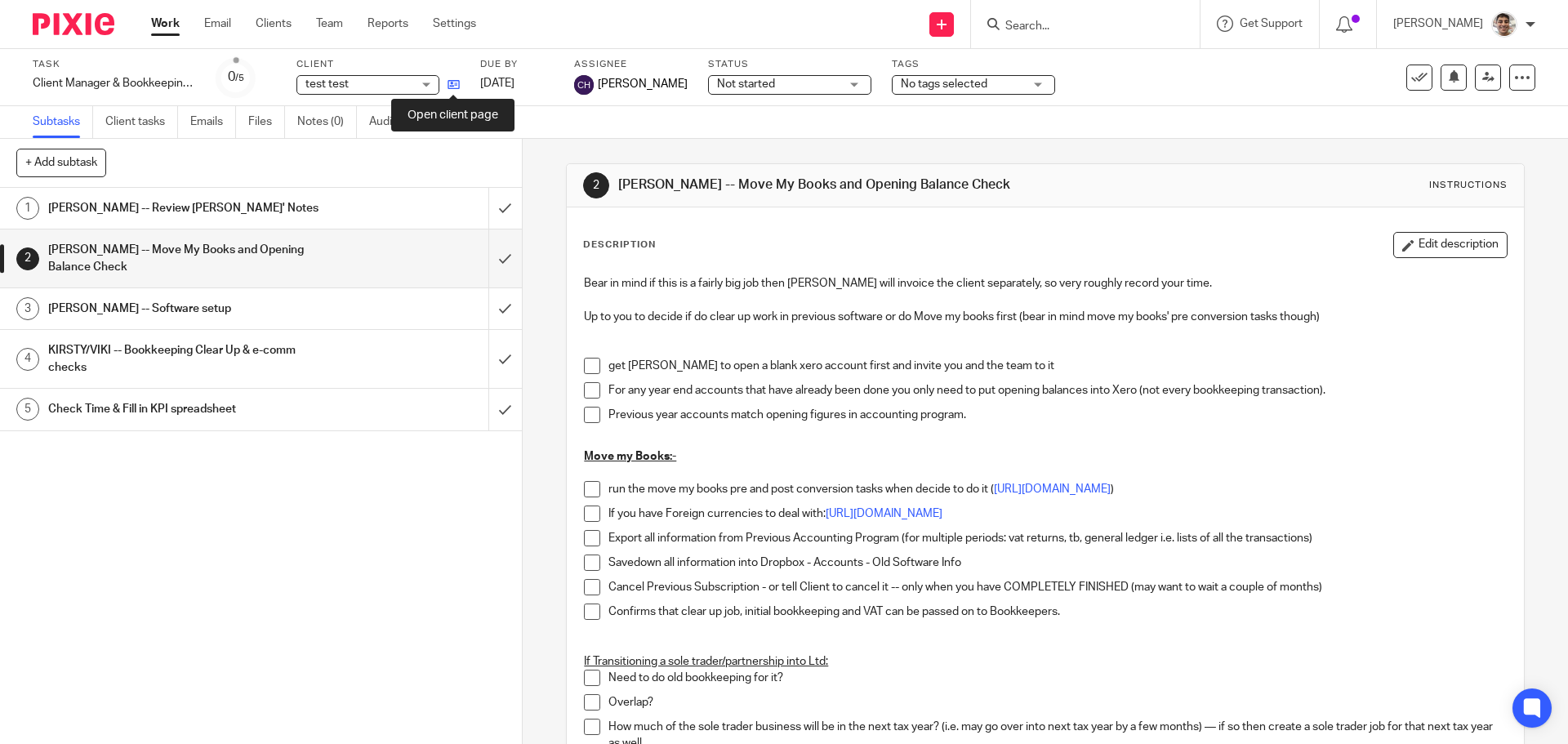
click at [459, 87] on icon at bounding box center [454, 85] width 12 height 12
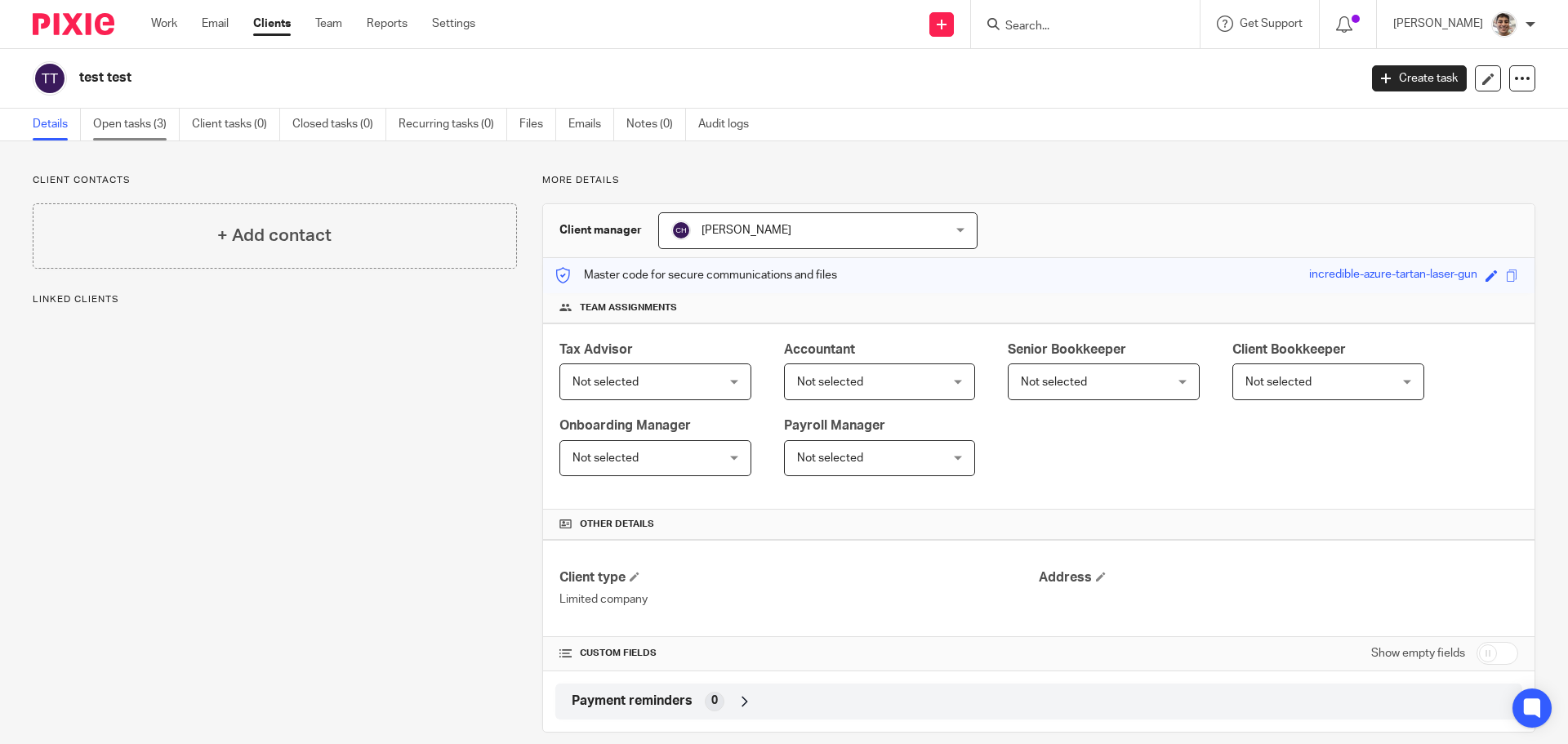
click at [141, 120] on link "Open tasks (3)" at bounding box center [136, 125] width 87 height 32
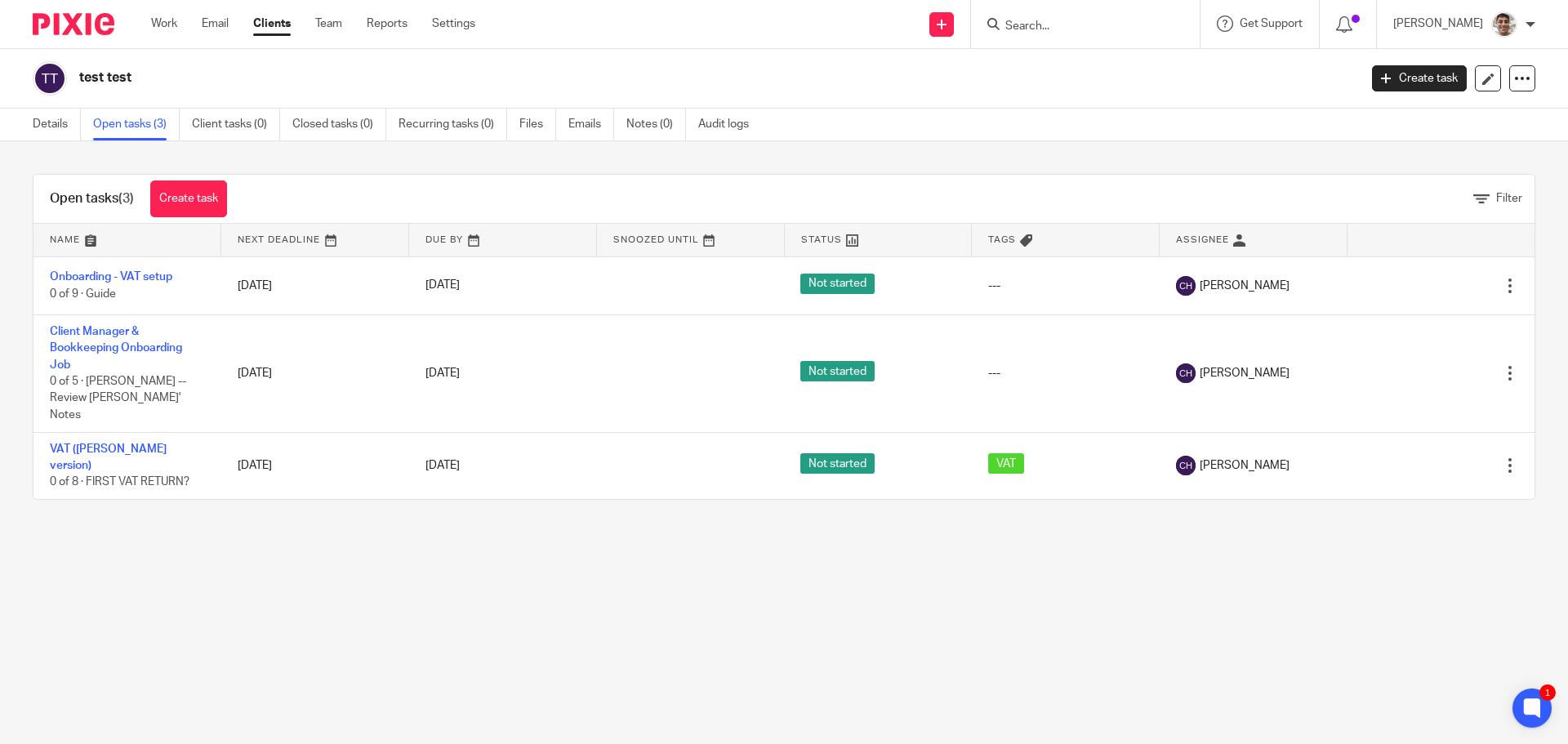
click at [183, 558] on main "test test Create task Update from Companies House Export data Merge Archive cli…" at bounding box center [784, 372] width 1568 height 744
click at [165, 548] on main "test test Create task Update from Companies House Export data Merge Archive cli…" at bounding box center [784, 372] width 1568 height 744
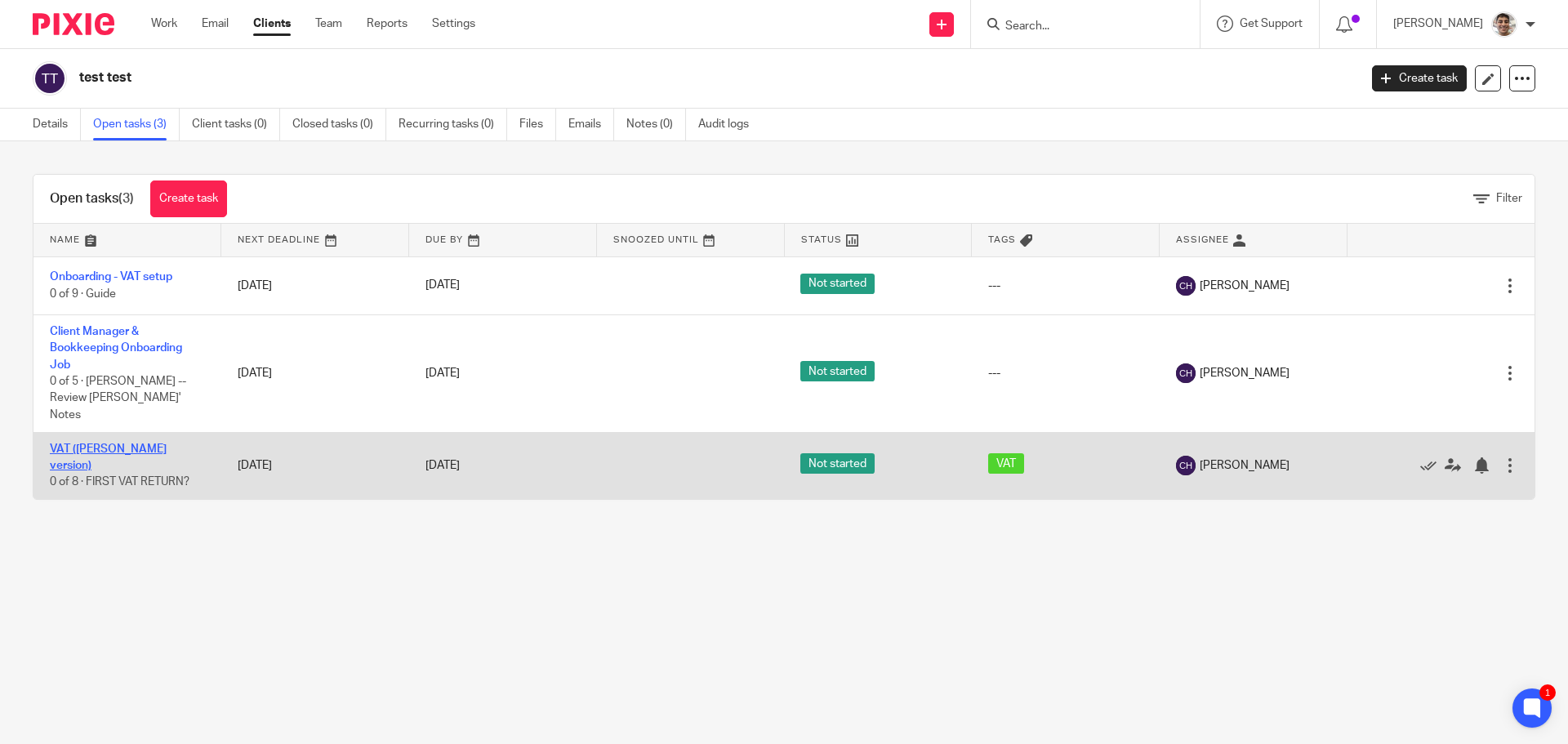
click at [148, 444] on link "VAT ([PERSON_NAME] version)" at bounding box center [108, 457] width 117 height 27
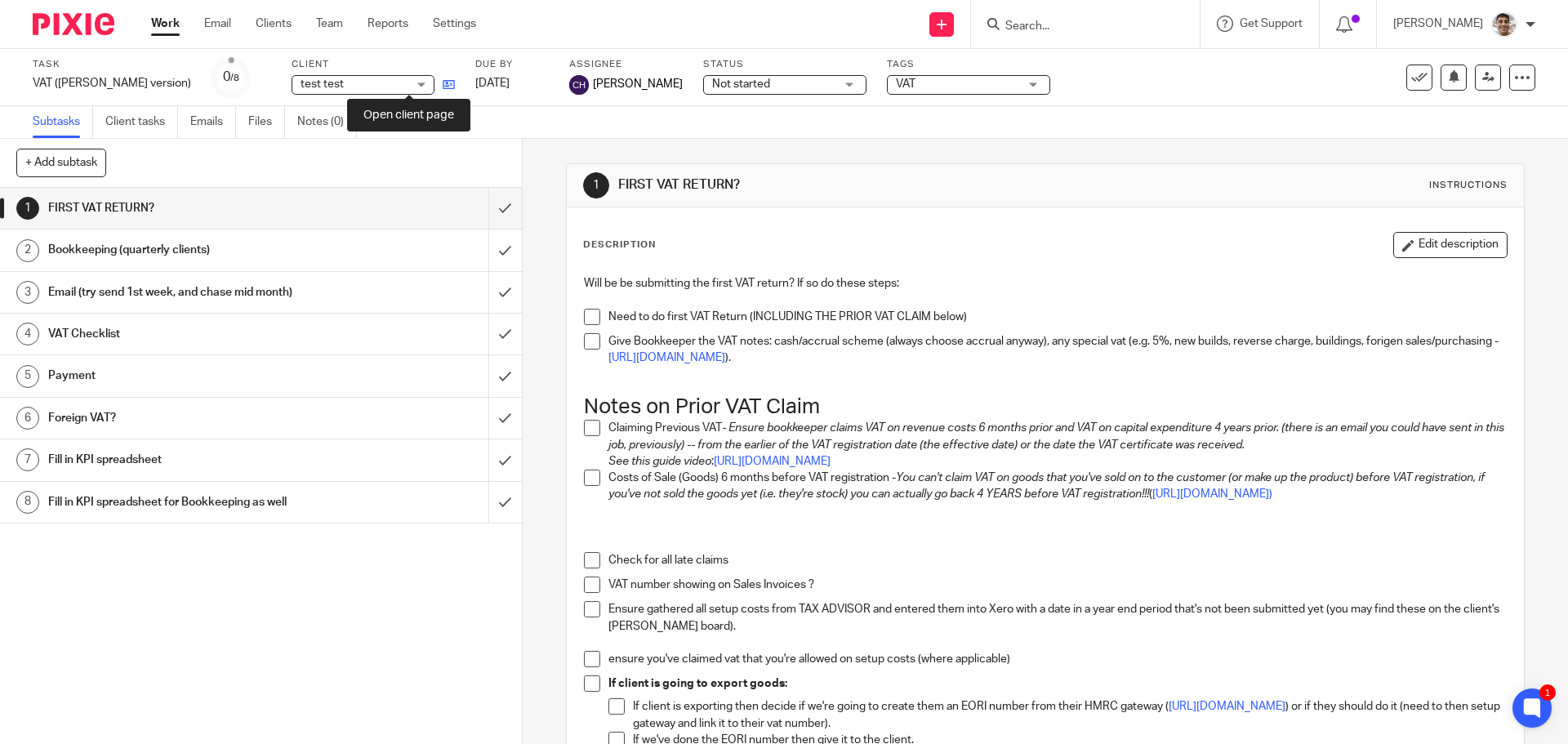
click at [443, 79] on icon at bounding box center [449, 85] width 12 height 12
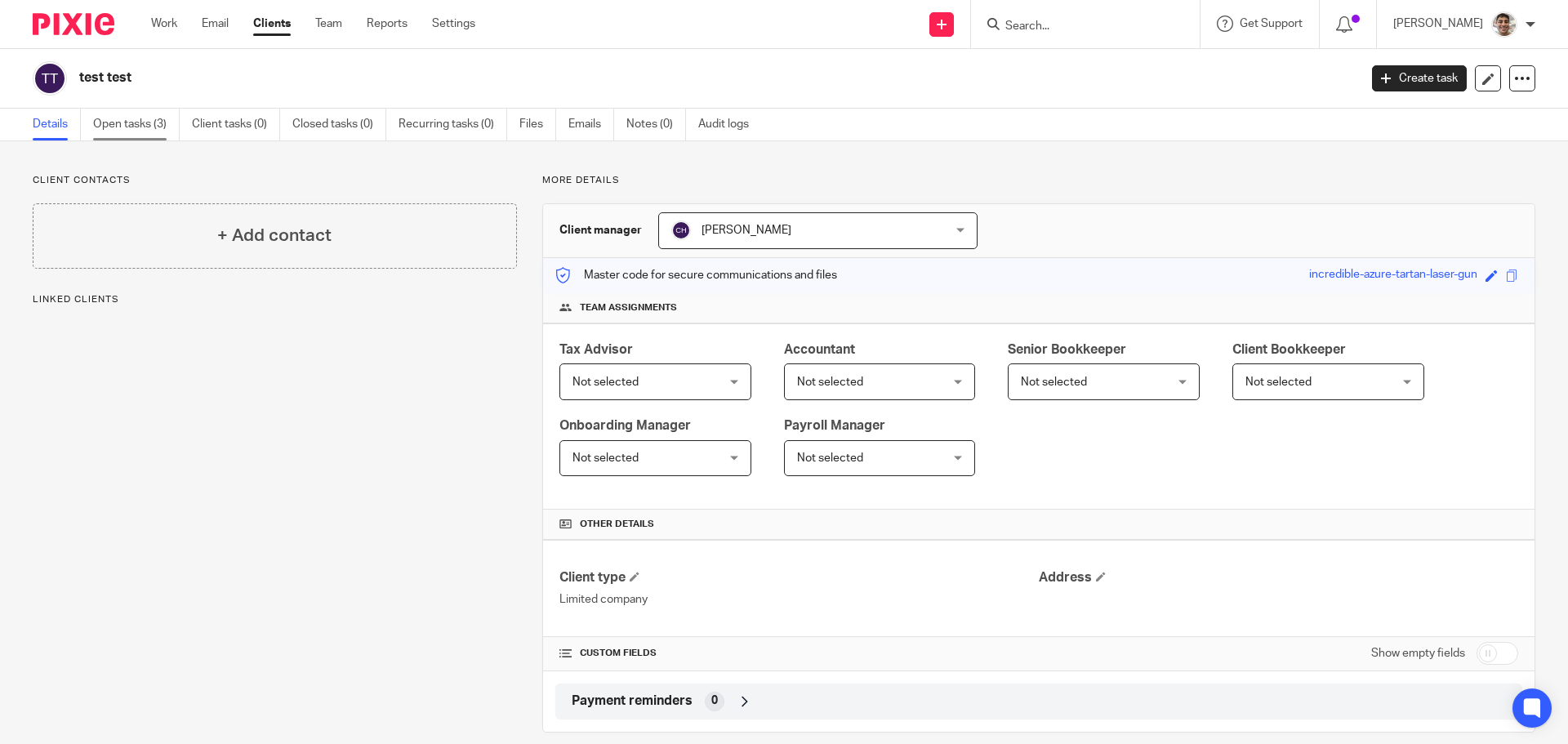
click at [129, 132] on link "Open tasks (3)" at bounding box center [136, 125] width 87 height 32
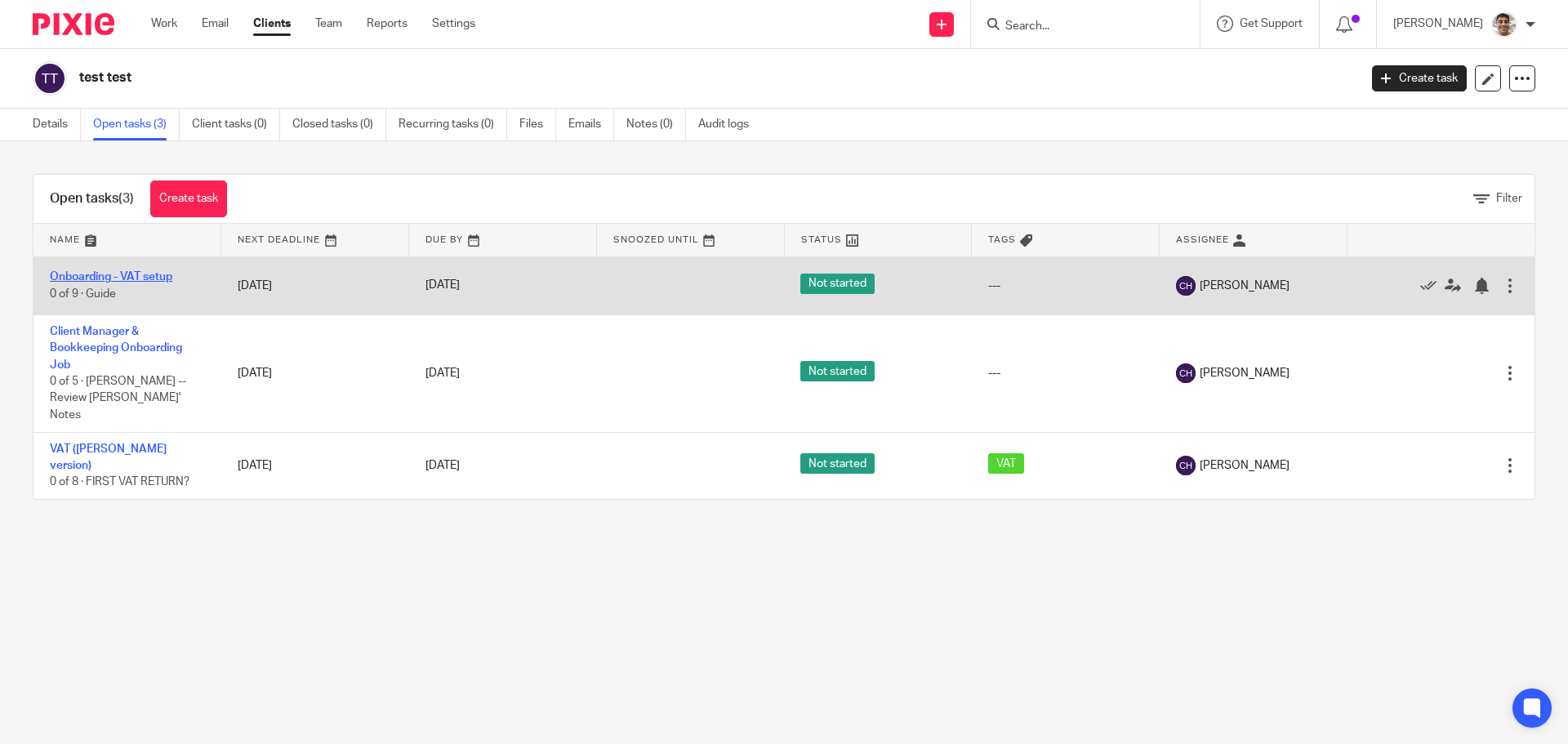
click at [122, 275] on link "Onboarding - VAT setup" at bounding box center [111, 276] width 122 height 12
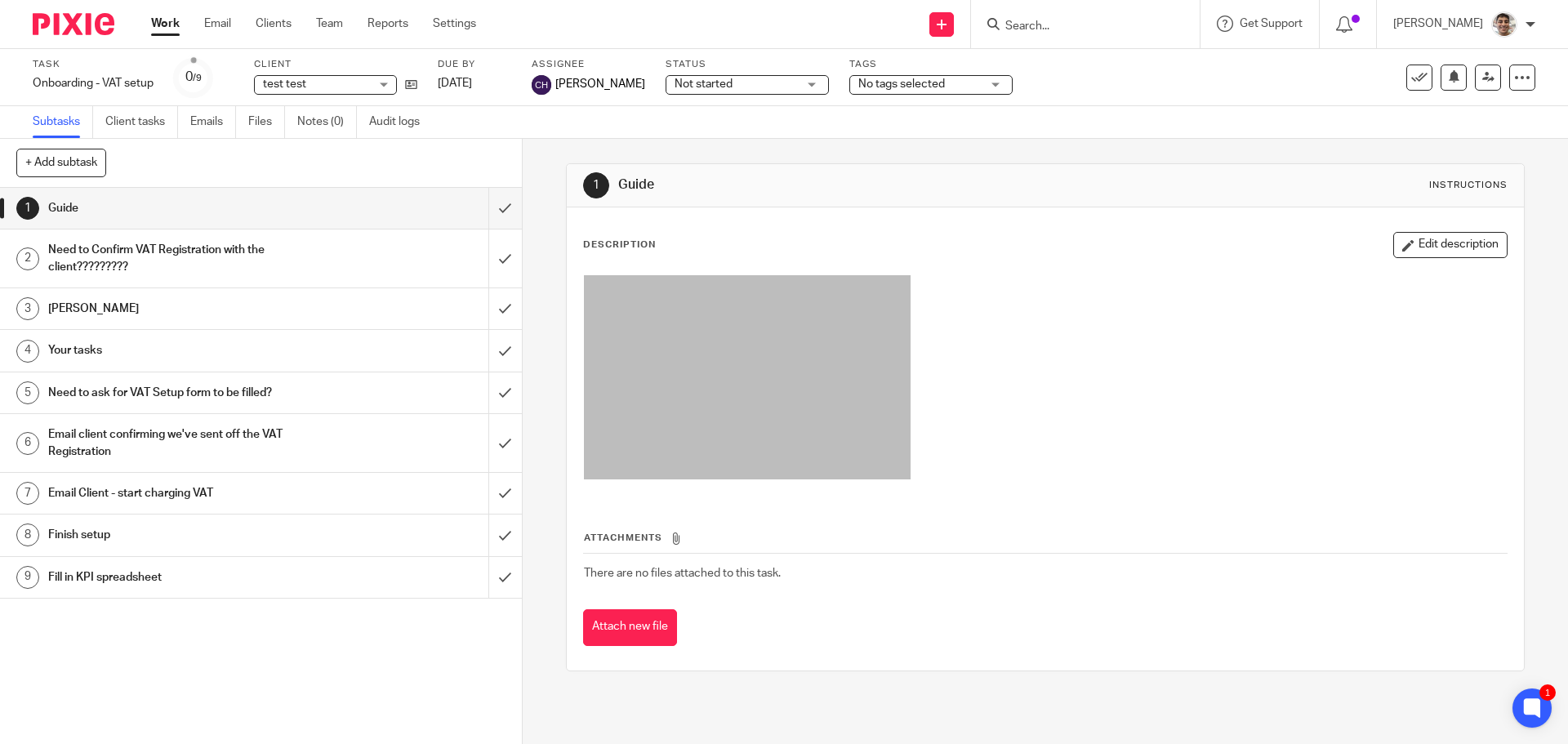
click at [293, 489] on h1 "Email Client - start charging VAT" at bounding box center [189, 493] width 282 height 25
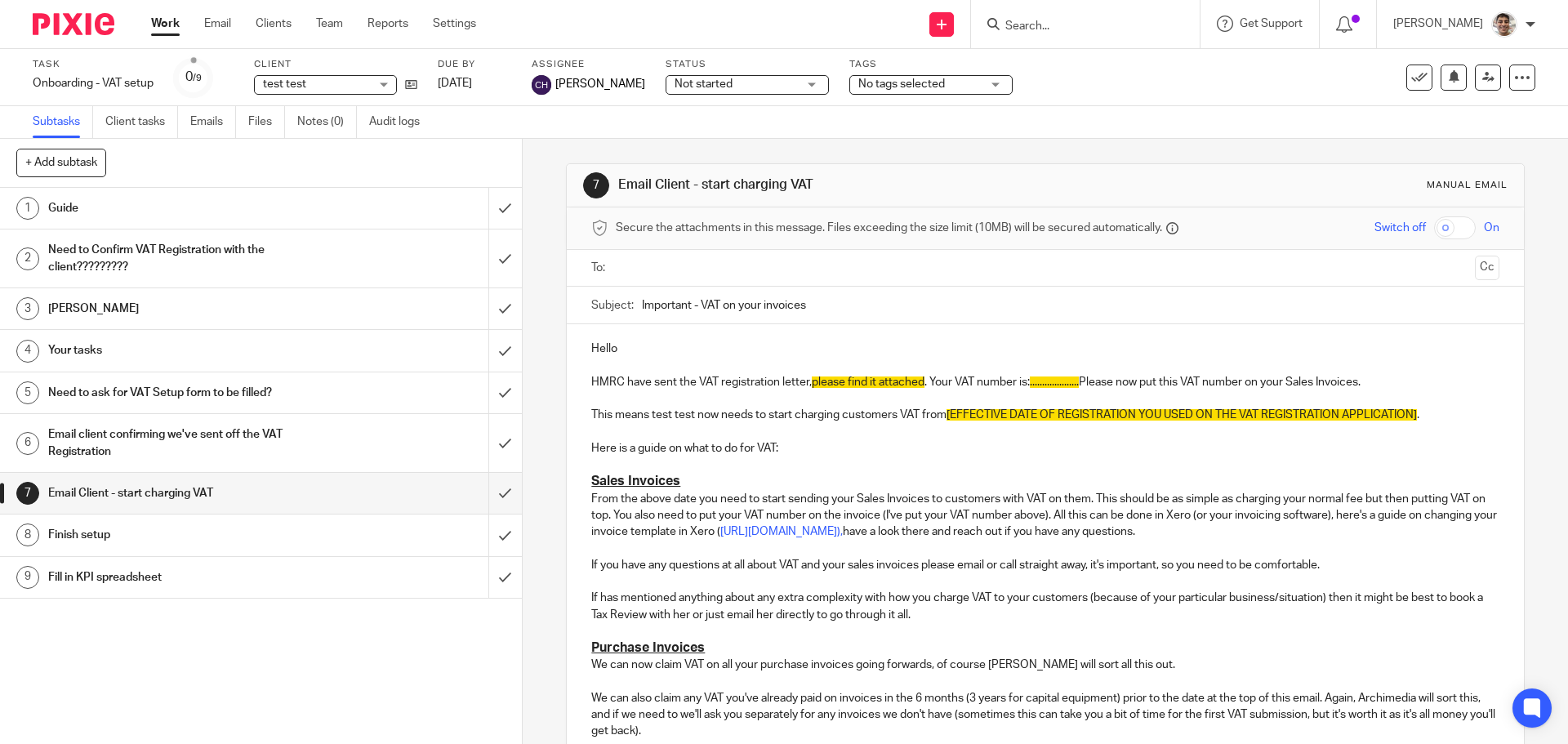
click at [277, 531] on h1 "Finish setup" at bounding box center [189, 535] width 282 height 25
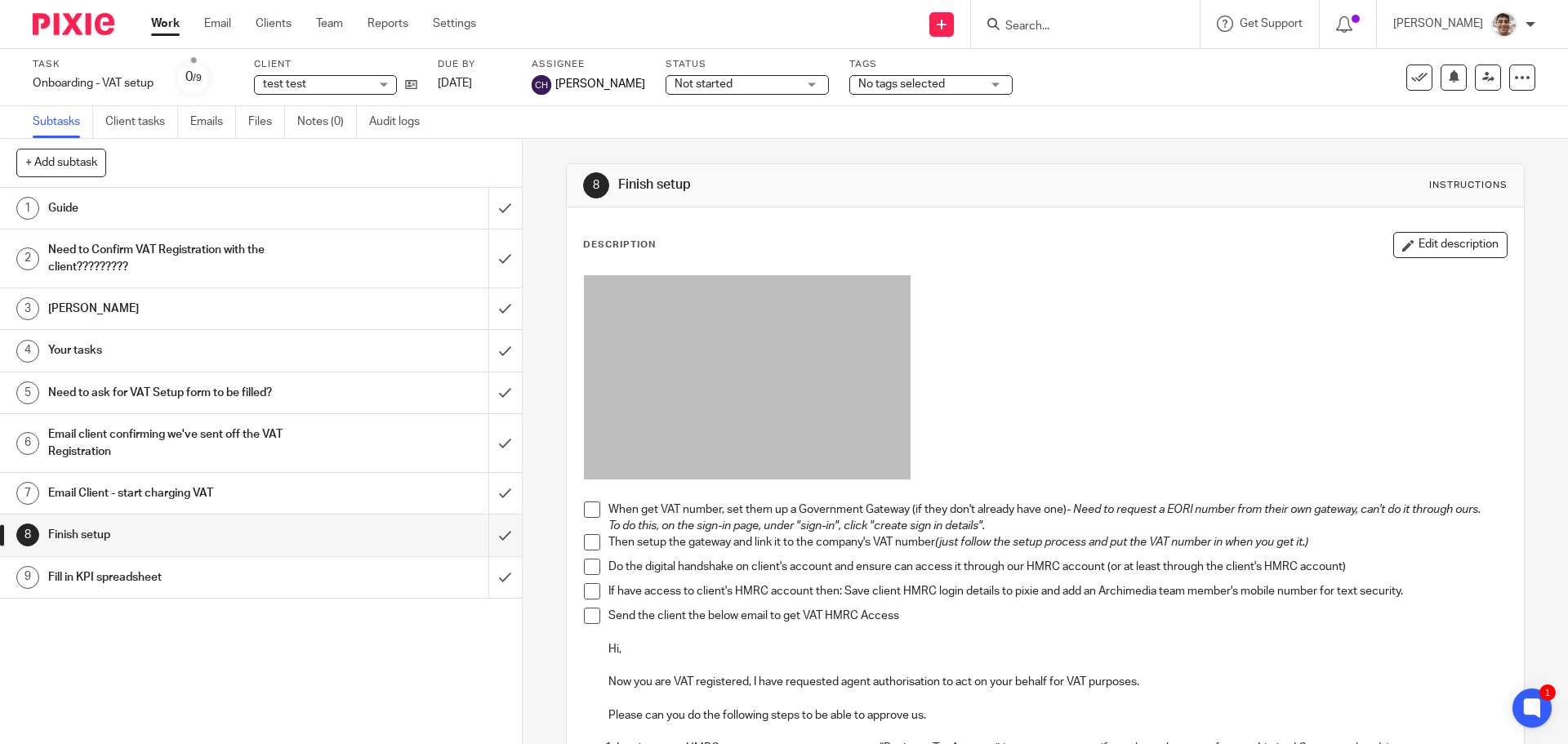
click at [162, 24] on link "Work" at bounding box center [166, 24] width 28 height 16
